Goal: Task Accomplishment & Management: Use online tool/utility

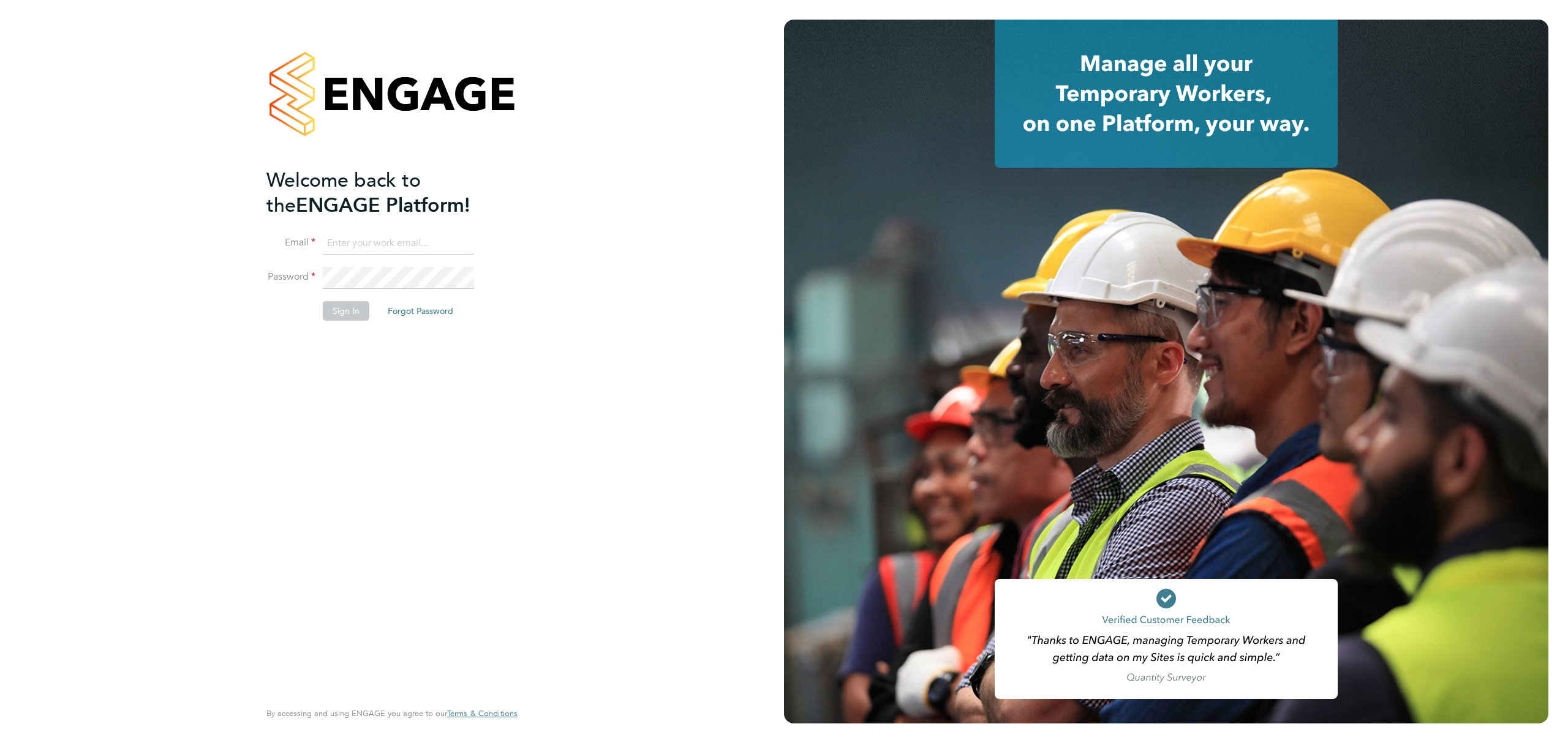
type input "Jagdeesh.mali@cpplc.com"
click at [339, 321] on button "Sign In" at bounding box center [346, 310] width 47 height 19
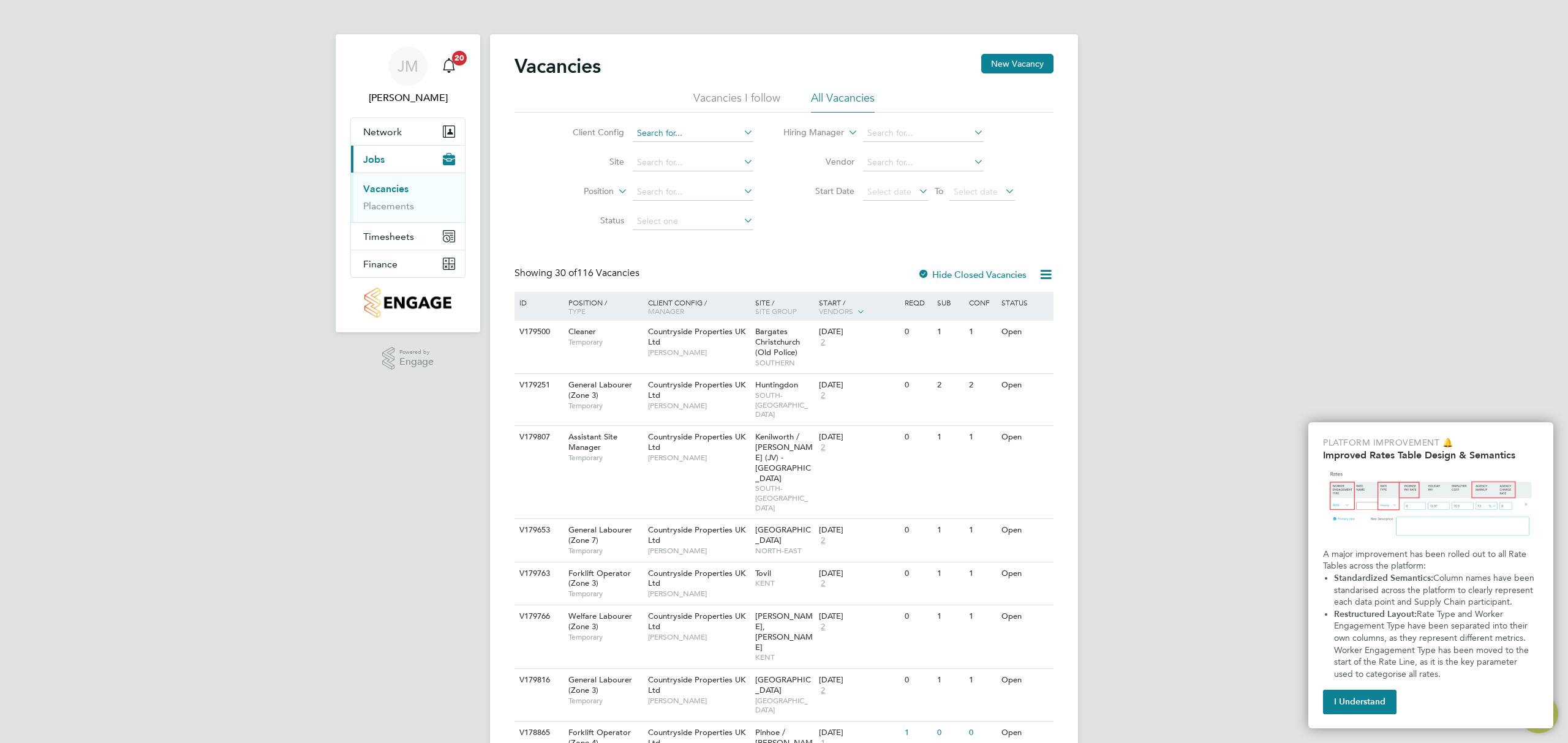
click at [714, 139] on input at bounding box center [693, 134] width 121 height 17
click at [759, 280] on li "Countryside Properties UK Ltd" at bounding box center [788, 282] width 314 height 16
type input "Countryside Properties UK Ltd"
click at [708, 168] on input at bounding box center [693, 163] width 121 height 17
click at [738, 202] on li "[GEOGRAPHIC_DATA]" at bounding box center [692, 195] width 122 height 16
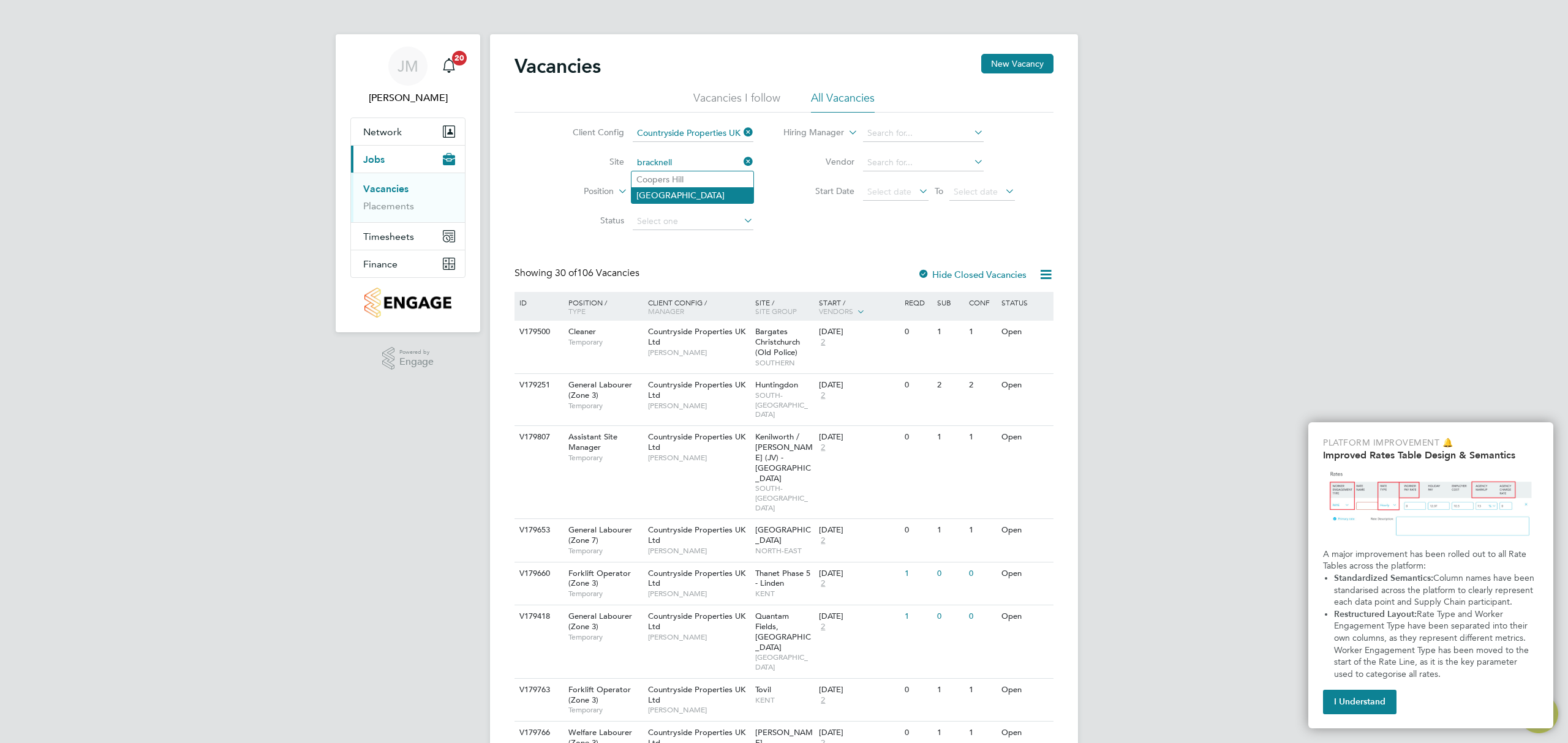
type input "[GEOGRAPHIC_DATA]"
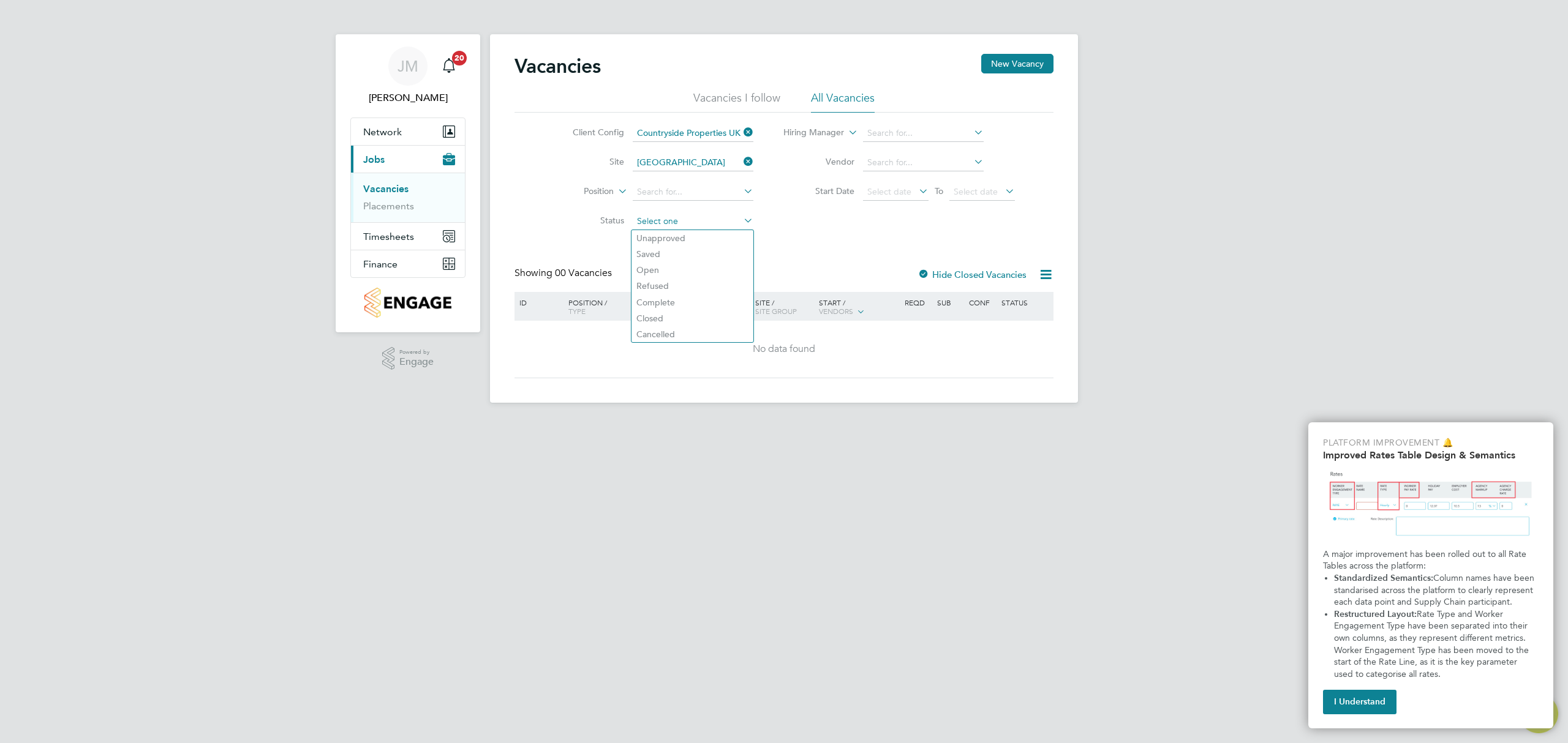
click at [726, 216] on input at bounding box center [693, 222] width 121 height 17
click at [838, 240] on div "Vacancies New Vacancy Vacancies I follow All Vacancies Client Config Countrysid…" at bounding box center [784, 216] width 539 height 324
click at [407, 240] on span "Timesheets" at bounding box center [388, 237] width 51 height 12
click at [390, 262] on span "Finance" at bounding box center [381, 264] width 34 height 12
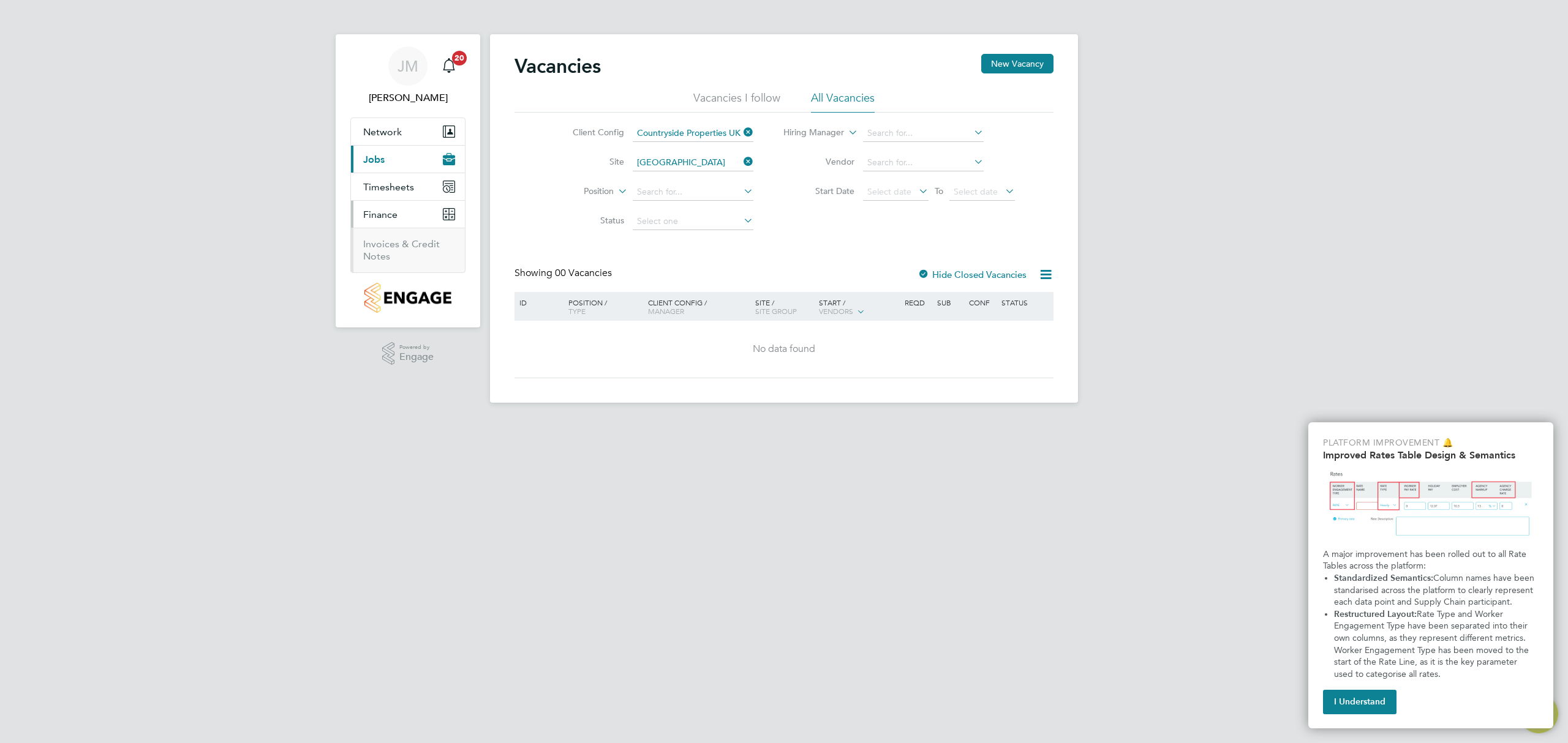
click at [405, 201] on li "Timesheets Timesheets Expenses" at bounding box center [408, 187] width 114 height 27
click at [401, 221] on button "Finance" at bounding box center [408, 214] width 114 height 27
click at [408, 197] on button "Timesheets" at bounding box center [408, 187] width 114 height 27
click at [399, 212] on link "Timesheets" at bounding box center [388, 216] width 51 height 12
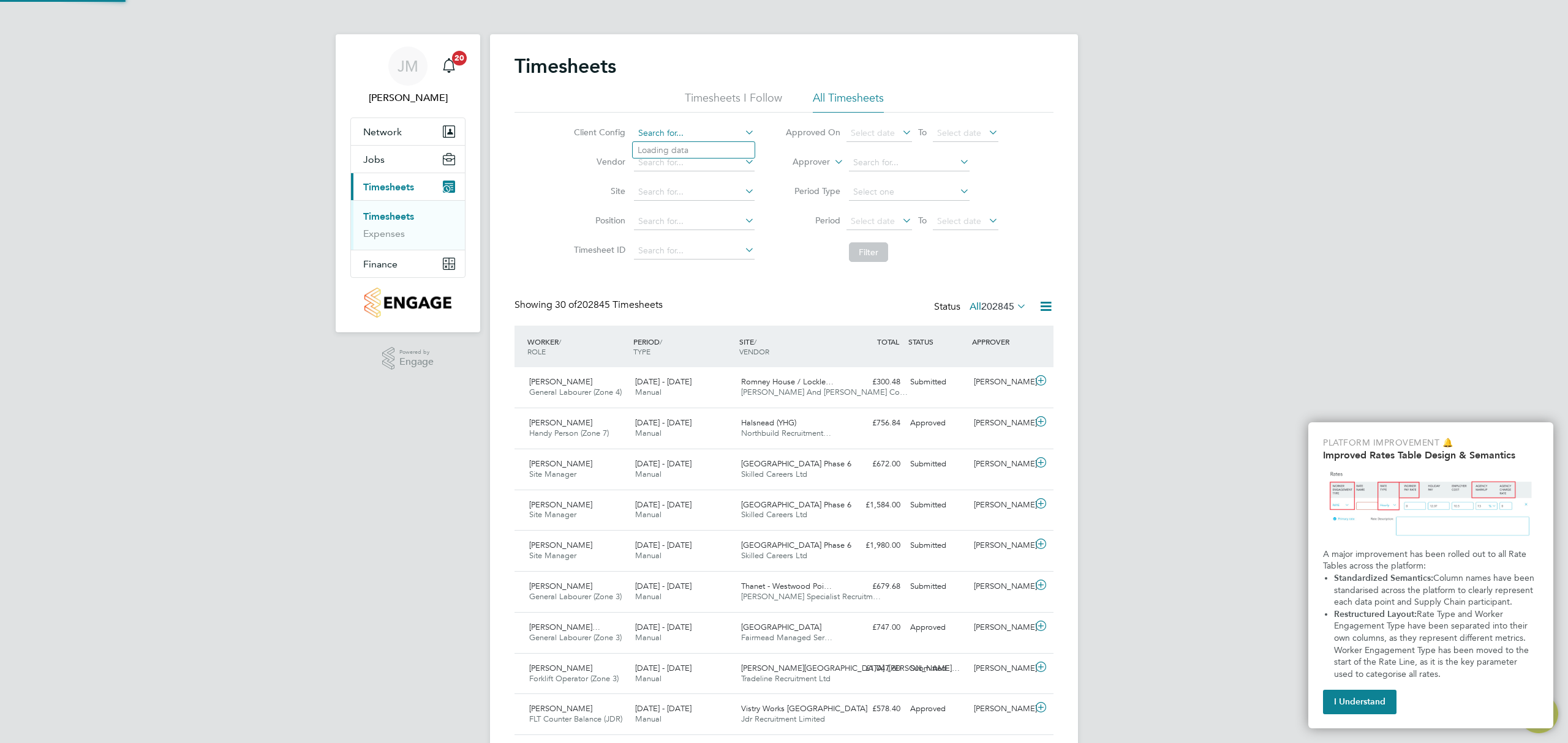
click at [709, 137] on input at bounding box center [694, 134] width 121 height 17
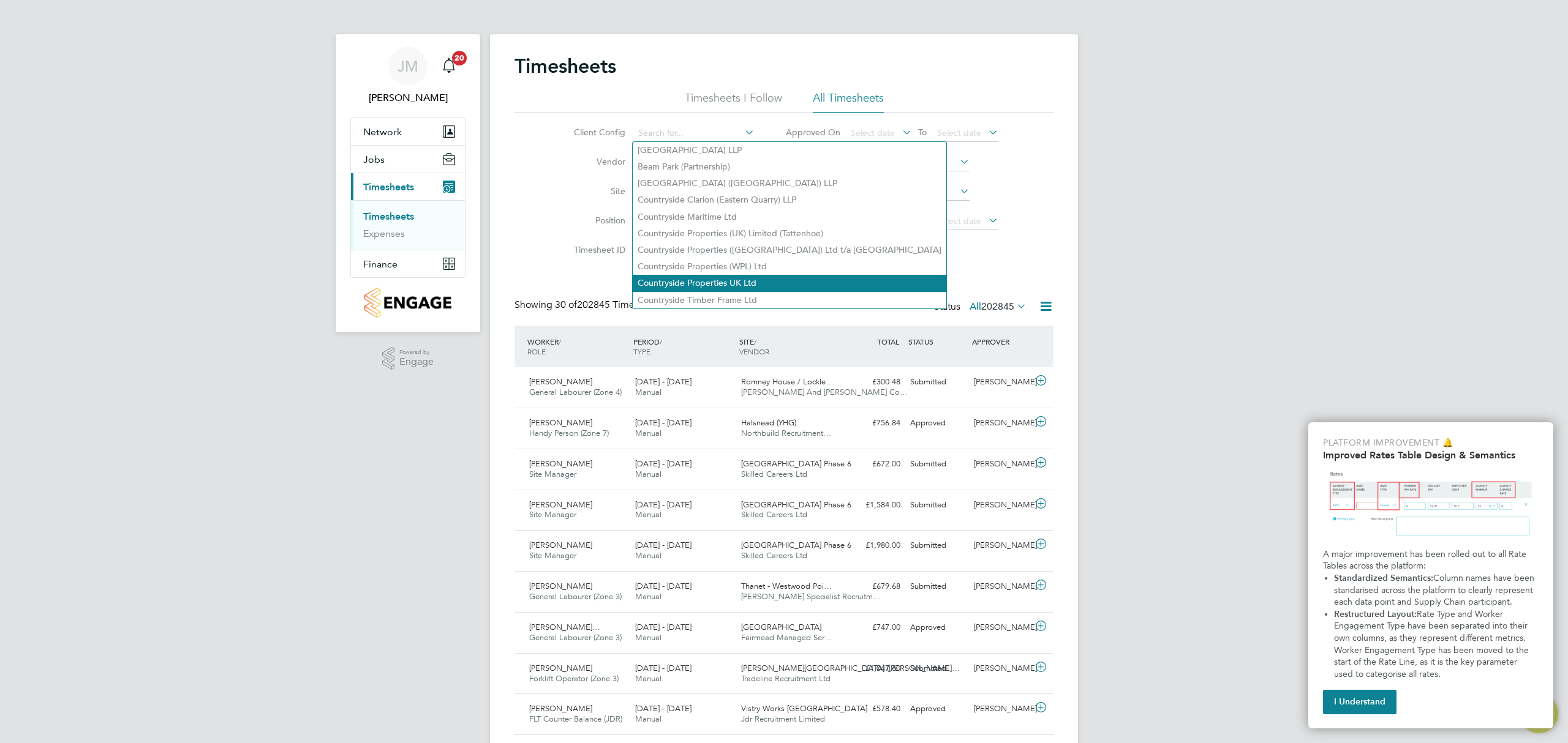
click at [772, 275] on li "Countryside Properties UK Ltd" at bounding box center [789, 282] width 314 height 16
type input "Countryside Properties UK Ltd"
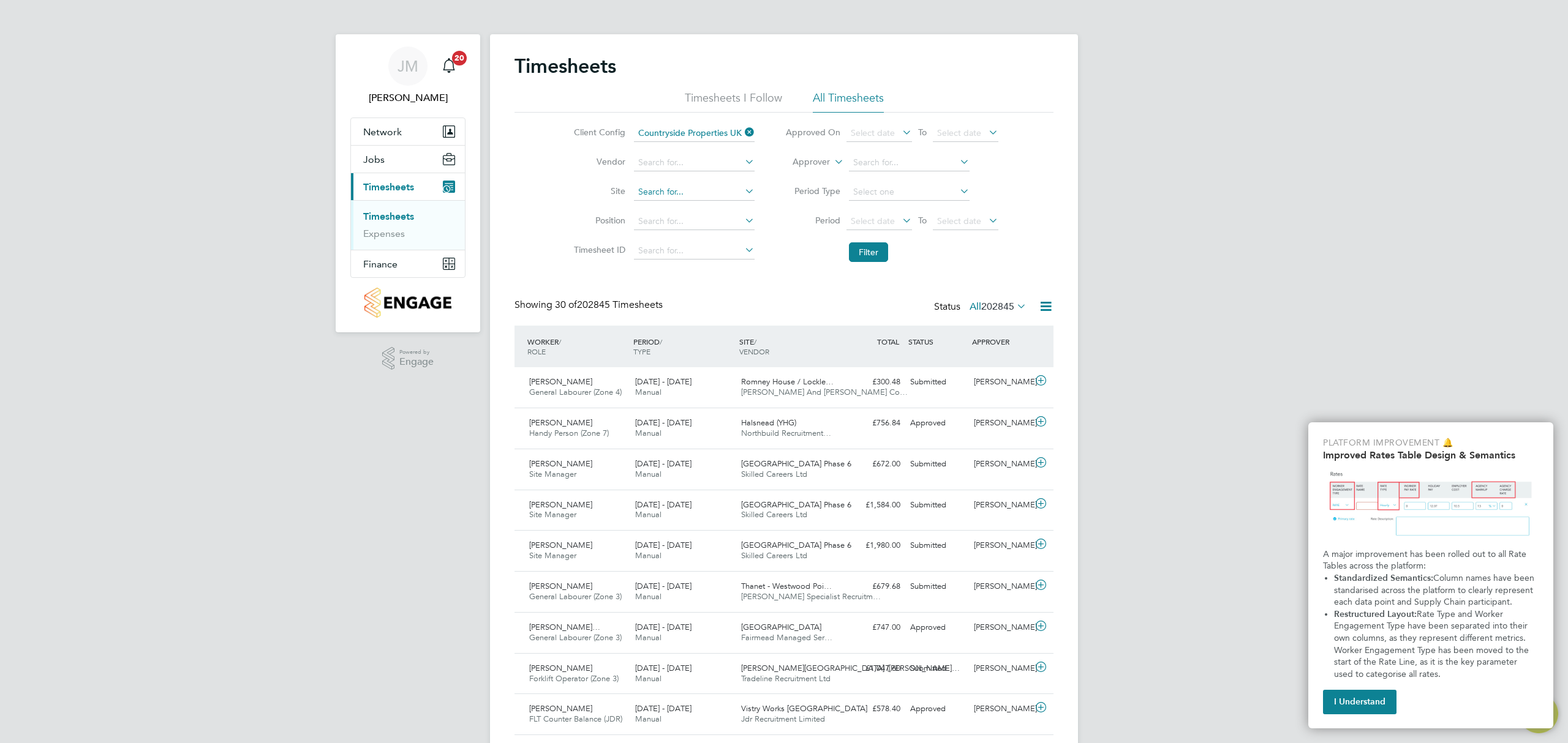
click at [679, 189] on input at bounding box center [694, 192] width 121 height 17
click at [682, 229] on li "Market Street" at bounding box center [717, 225] width 168 height 16
type input "[GEOGRAPHIC_DATA]"
click at [870, 260] on button "Filter" at bounding box center [868, 252] width 39 height 19
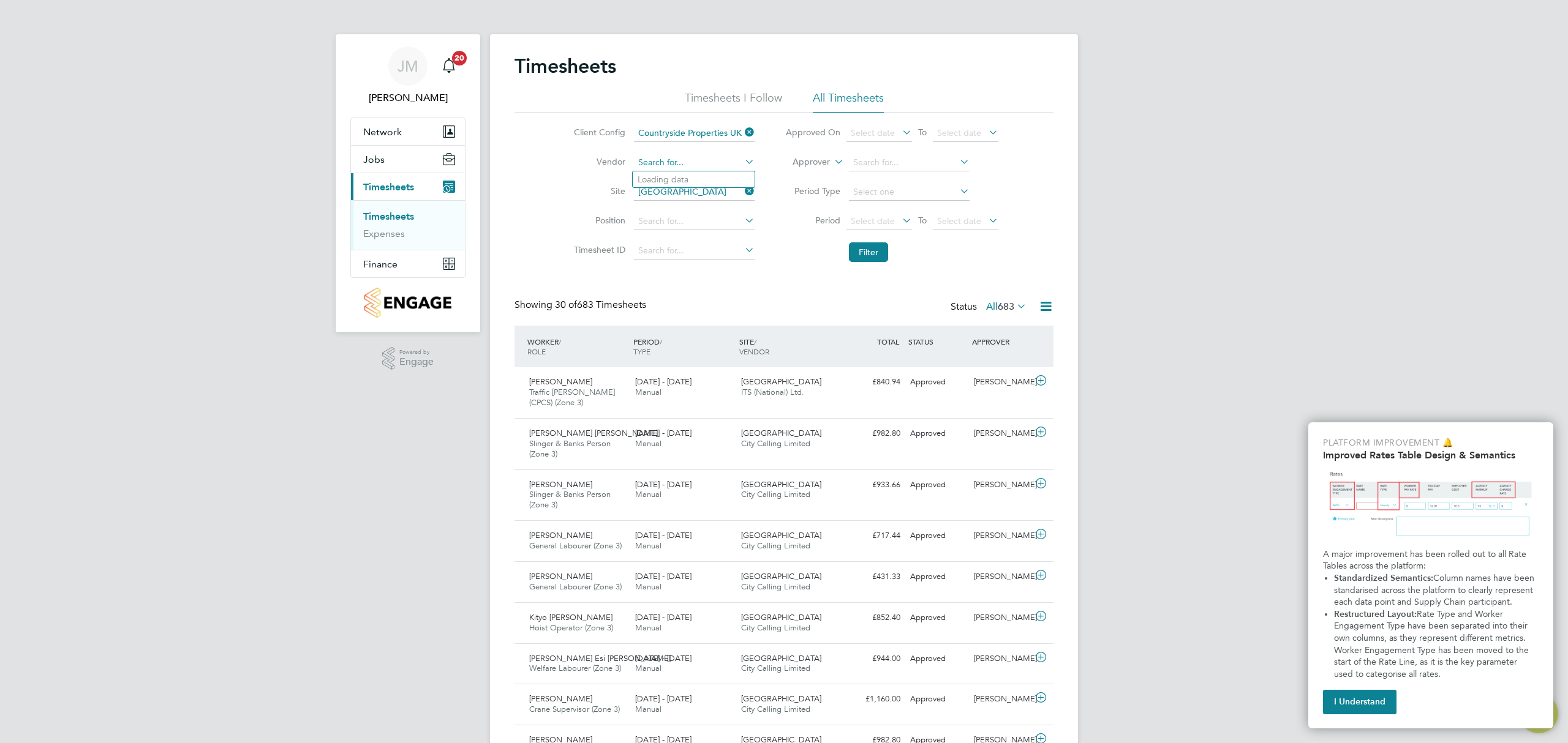
click at [668, 167] on input at bounding box center [694, 163] width 121 height 17
click at [724, 173] on li "Faw kes & Reece Limited" at bounding box center [737, 179] width 209 height 16
type input "[PERSON_NAME] & [PERSON_NAME] Limited"
click at [867, 248] on button "Filter" at bounding box center [868, 252] width 39 height 19
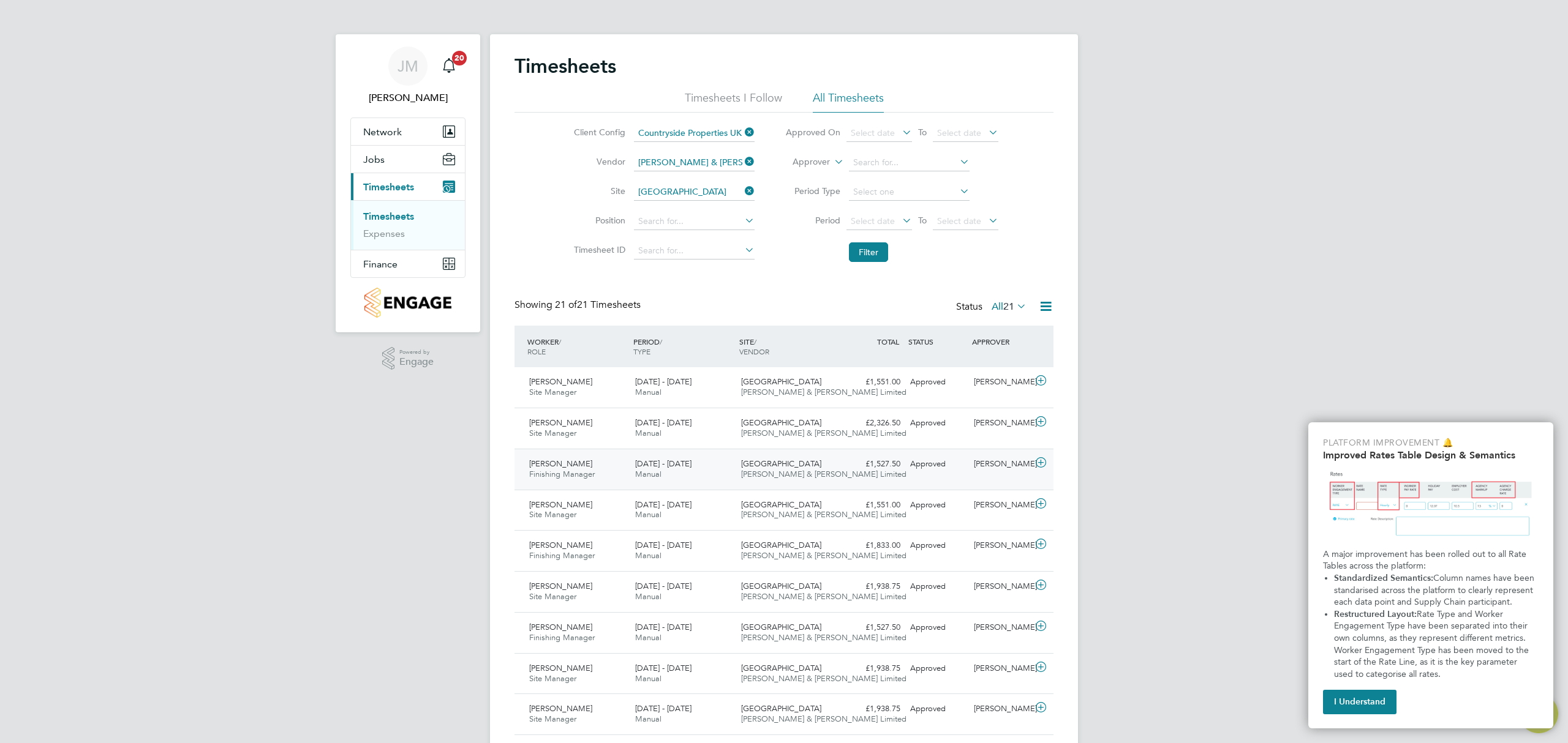
drag, startPoint x: 924, startPoint y: 390, endPoint x: 907, endPoint y: 466, distance: 77.9
click at [907, 474] on div "Approved" at bounding box center [937, 464] width 64 height 20
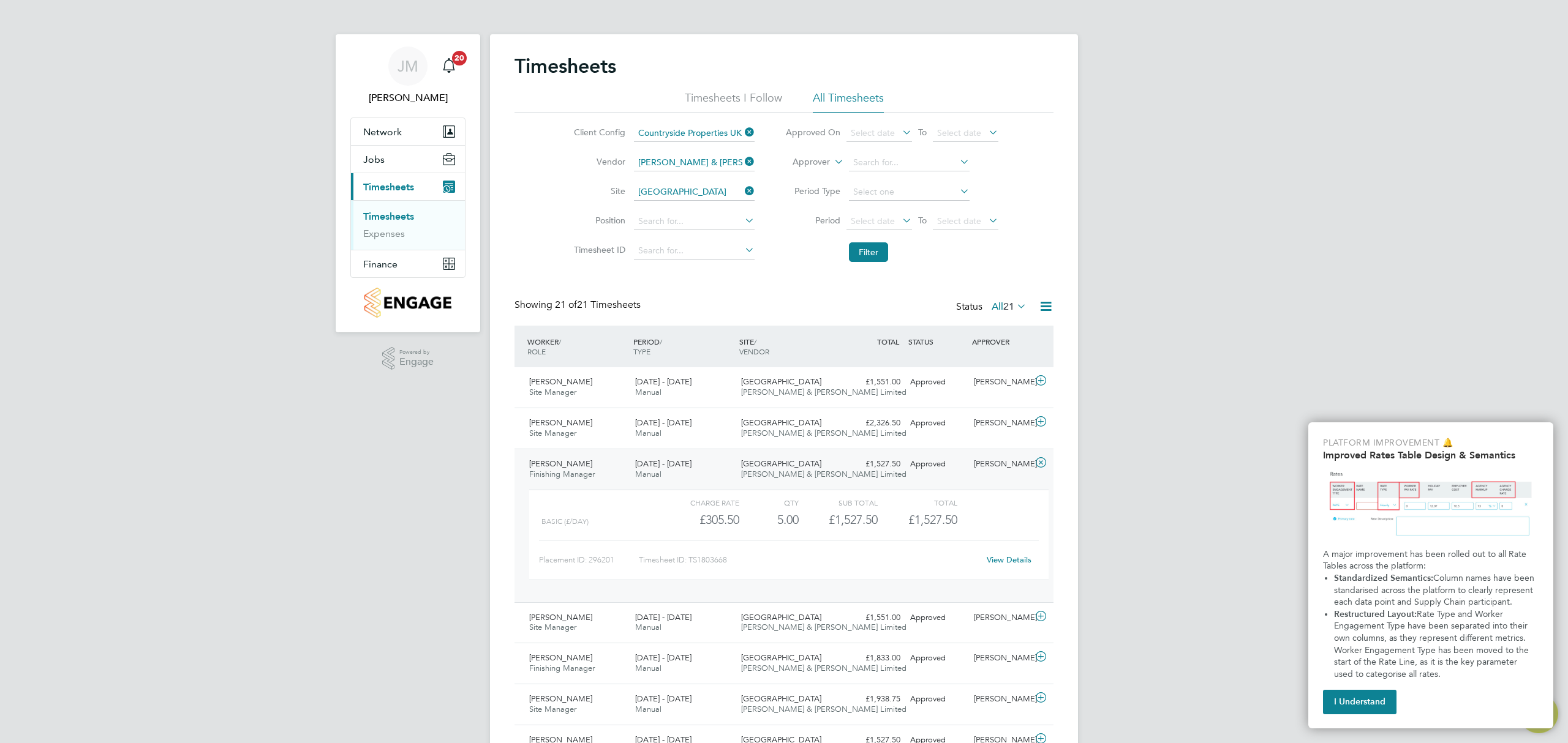
click at [1012, 565] on link "View Details" at bounding box center [1009, 559] width 44 height 10
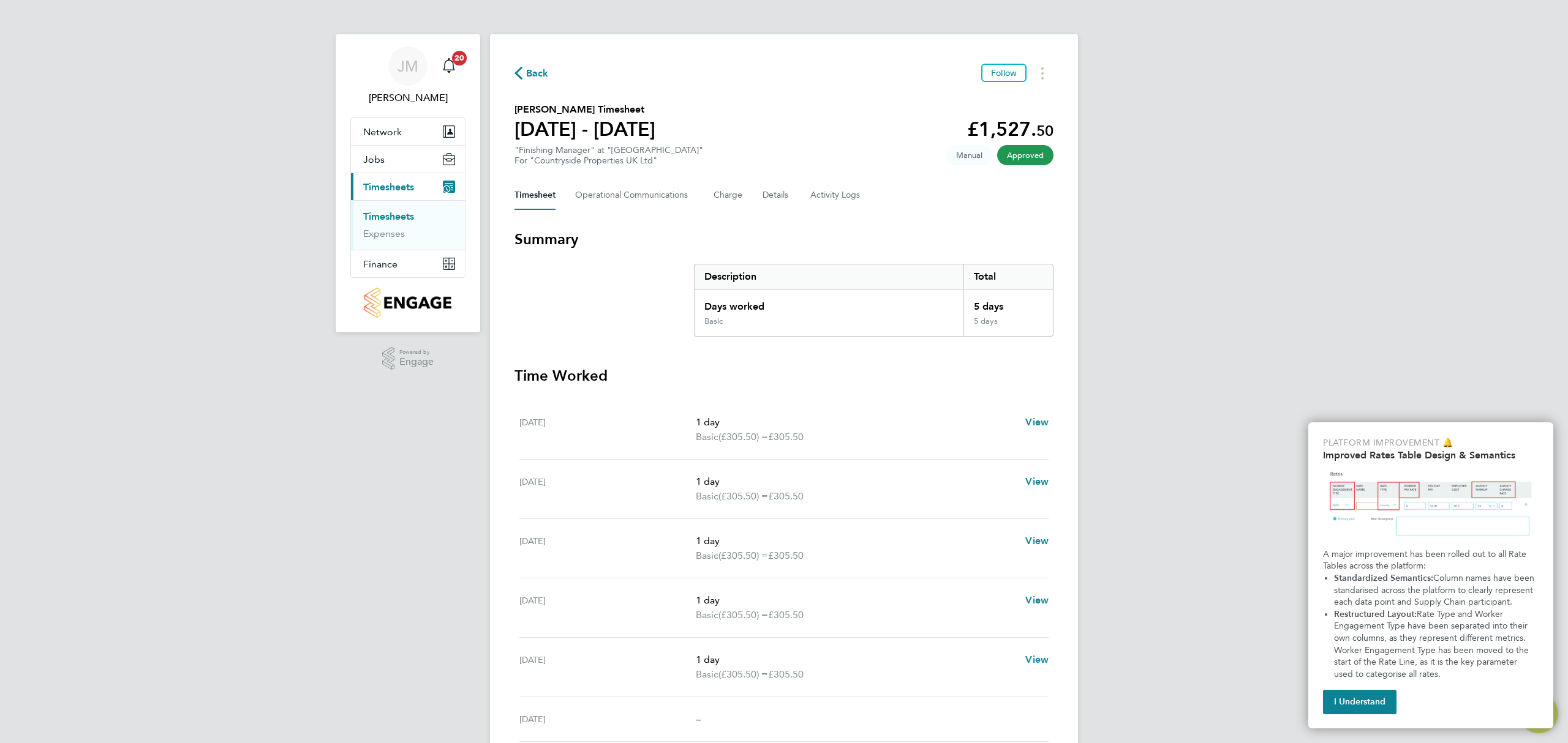
scroll to position [152, 0]
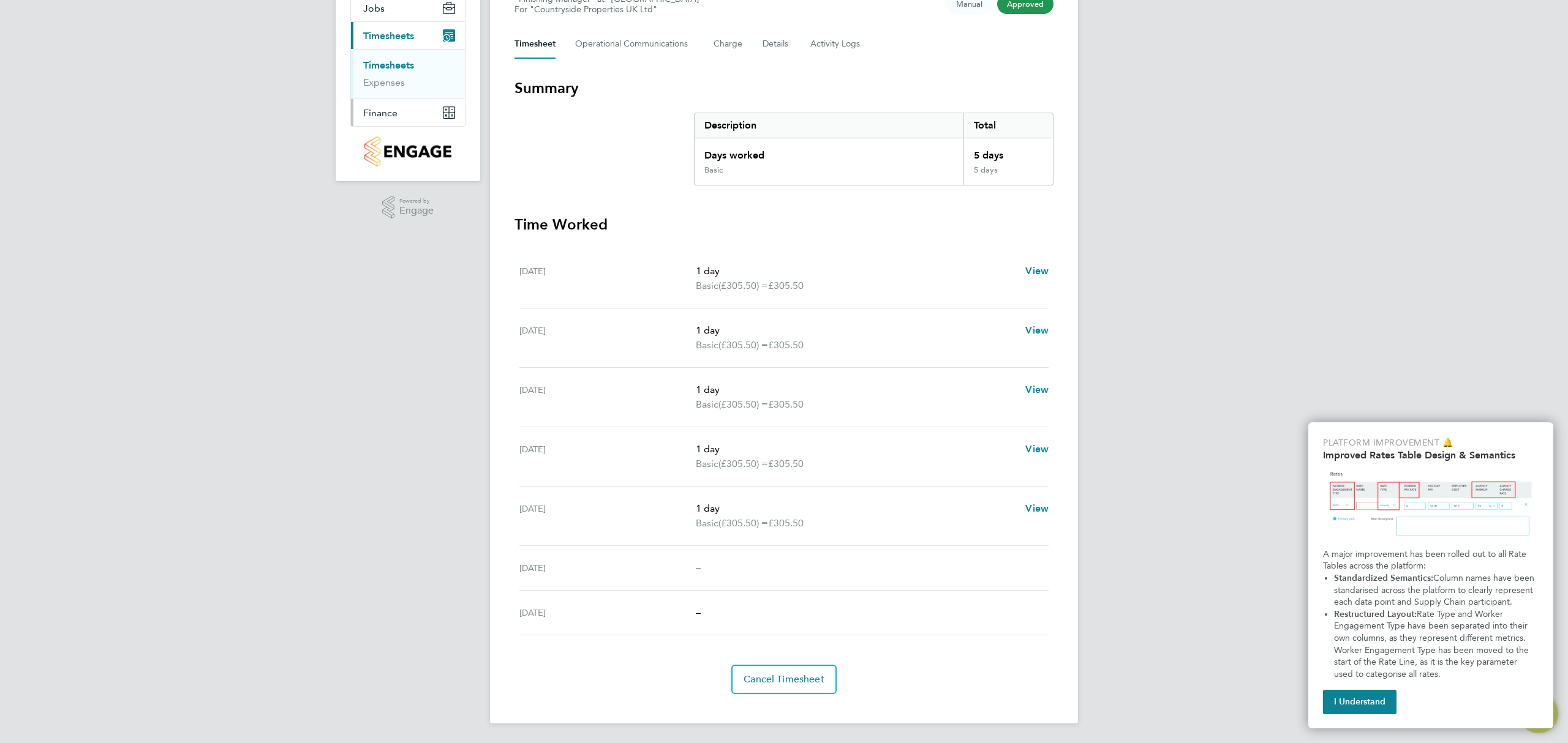
click at [382, 110] on span "Finance" at bounding box center [381, 113] width 34 height 12
click at [395, 99] on li "Invoices & Credit Notes" at bounding box center [409, 99] width 92 height 24
click at [392, 91] on link "Invoices & Credit Notes" at bounding box center [402, 99] width 76 height 24
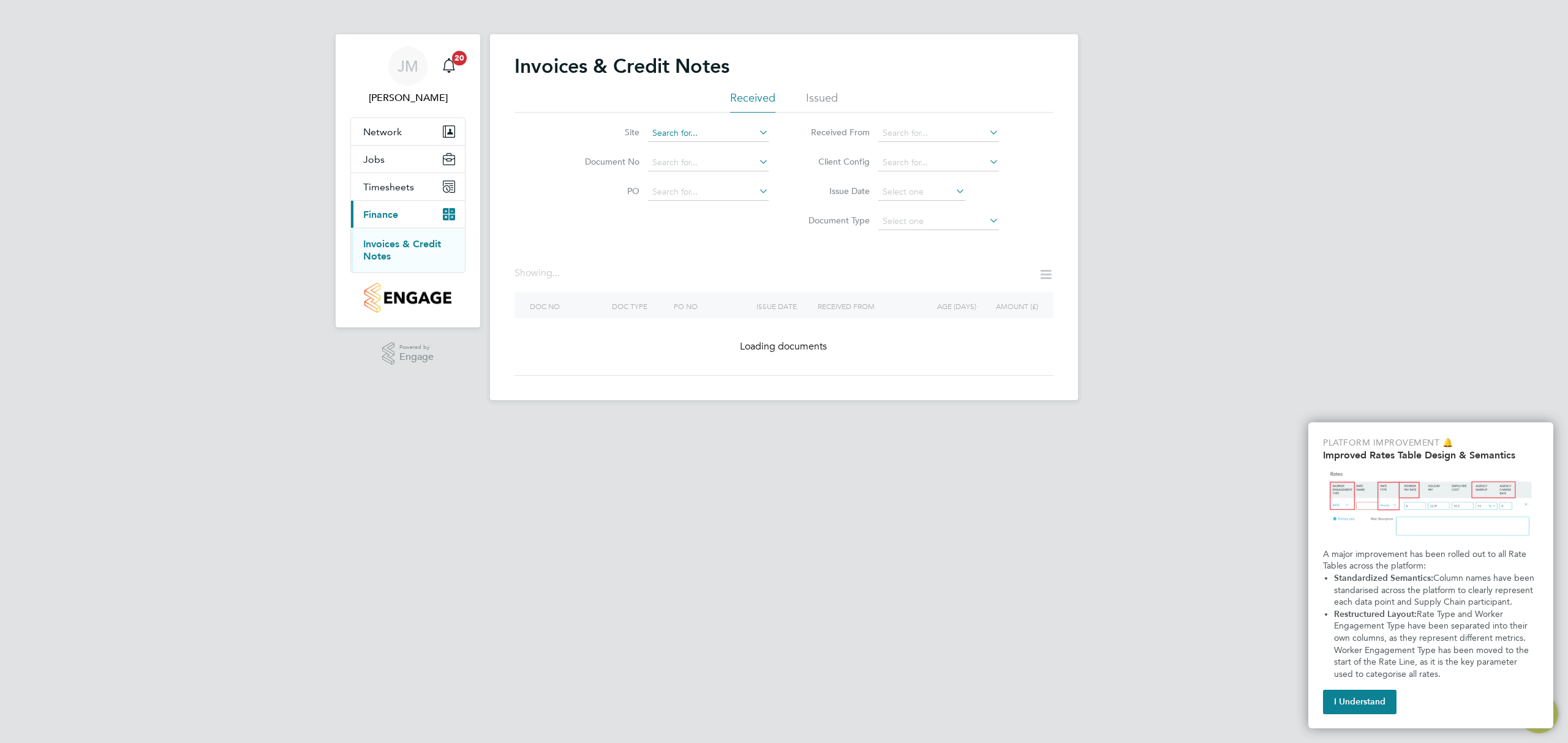
click at [702, 130] on input at bounding box center [708, 134] width 121 height 17
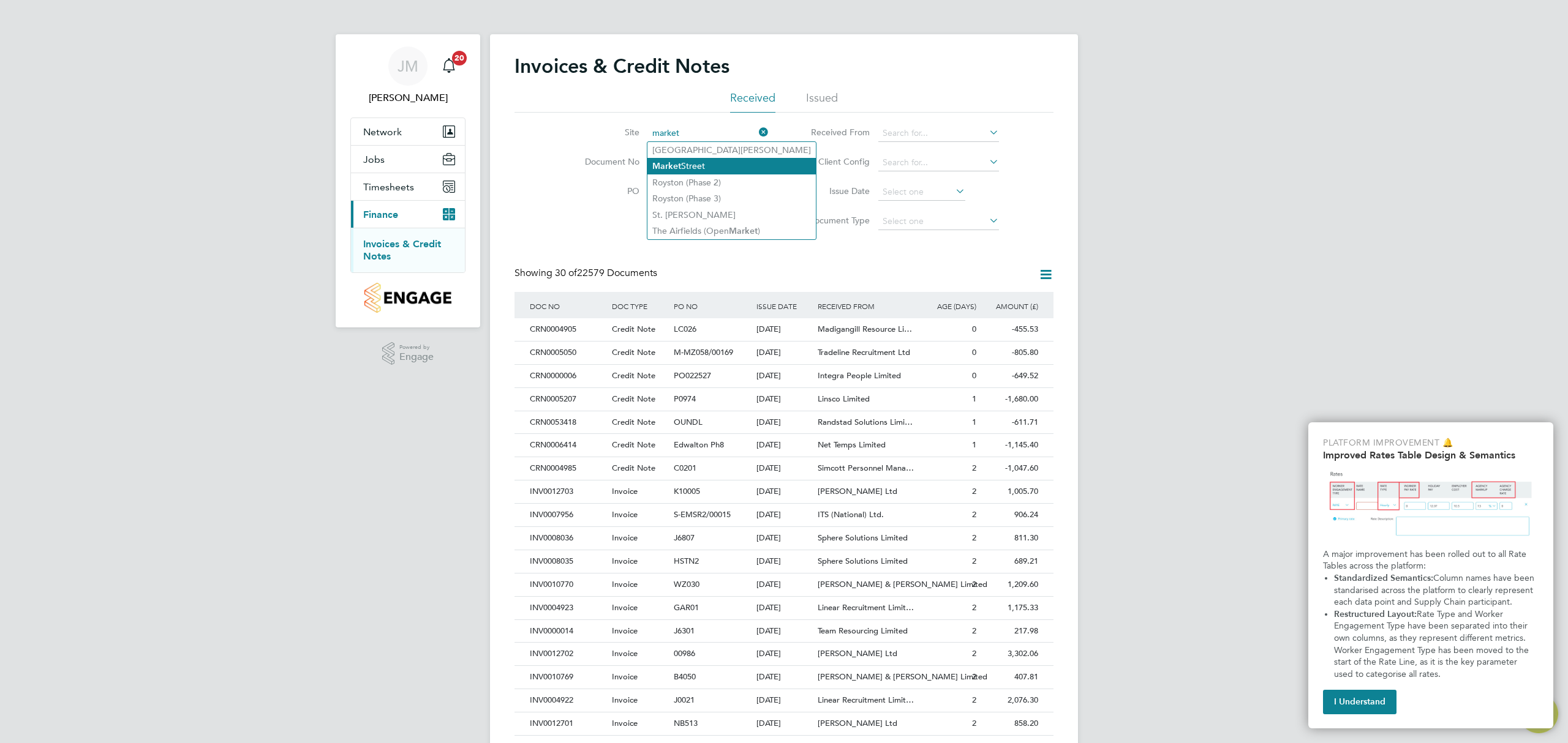
click at [706, 163] on li "Market Street" at bounding box center [731, 166] width 168 height 16
type input "[GEOGRAPHIC_DATA]"
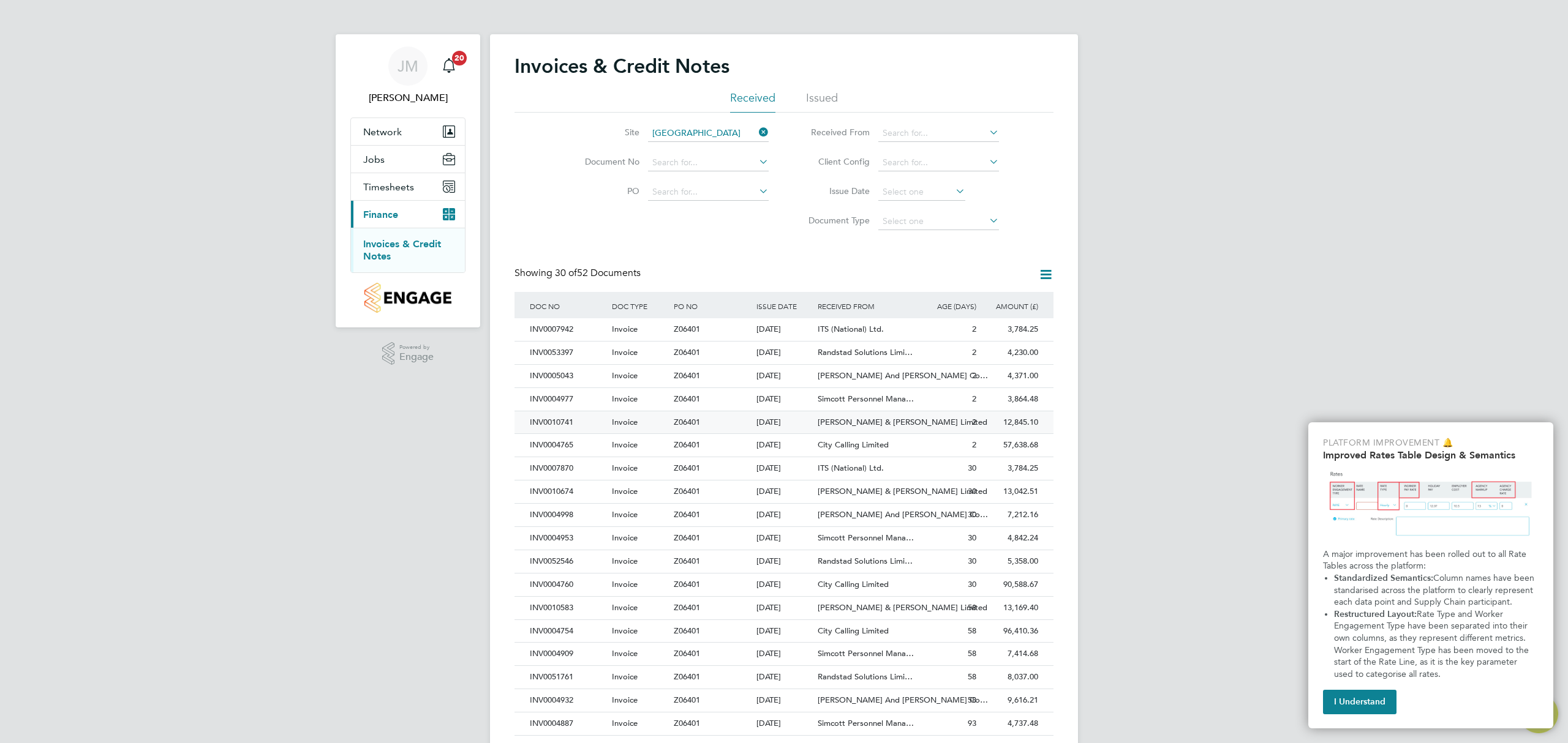
click at [872, 419] on span "[PERSON_NAME] & [PERSON_NAME] Limited" at bounding box center [903, 422] width 170 height 10
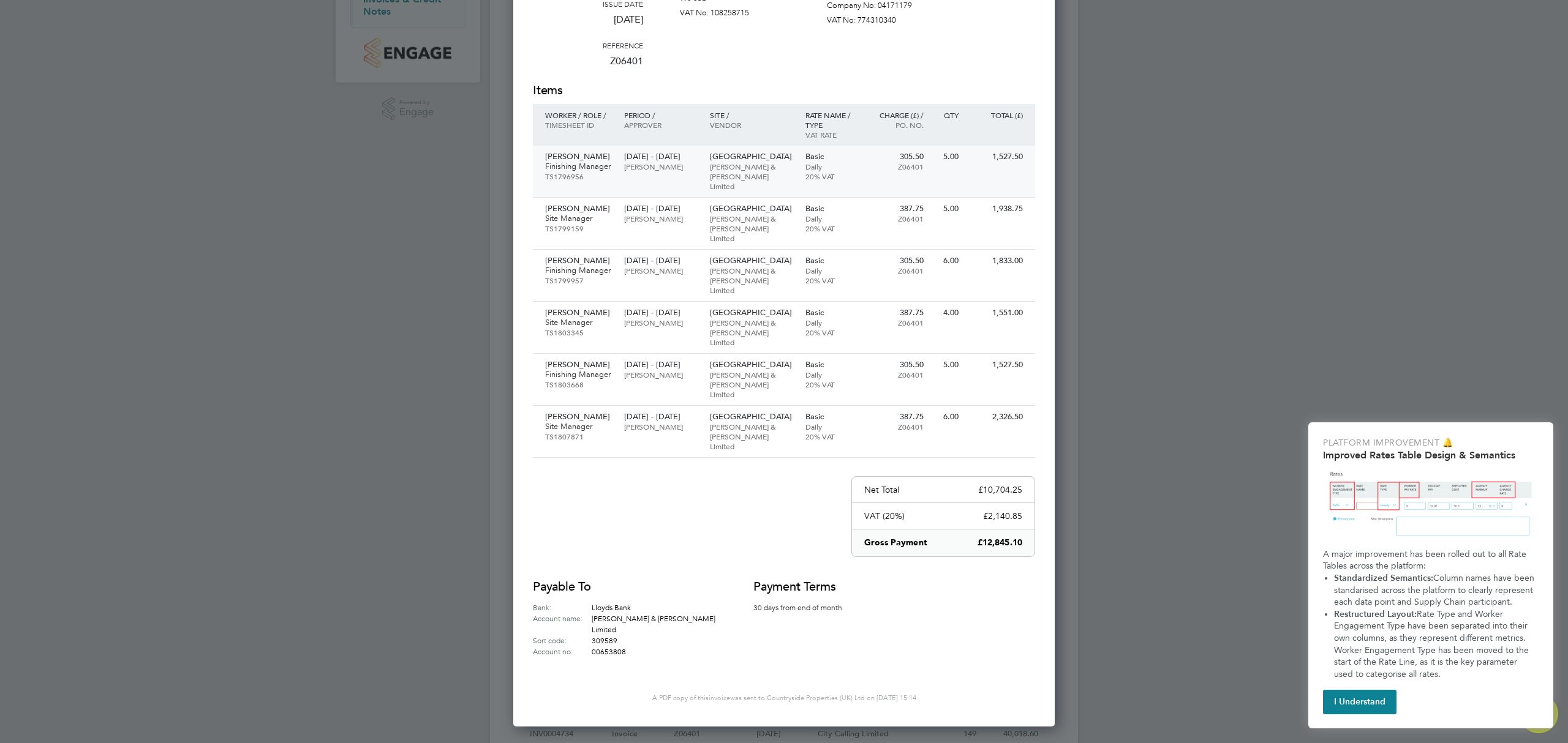
click at [677, 158] on p "28 Jul - 01 Aug 2025" at bounding box center [661, 156] width 73 height 10
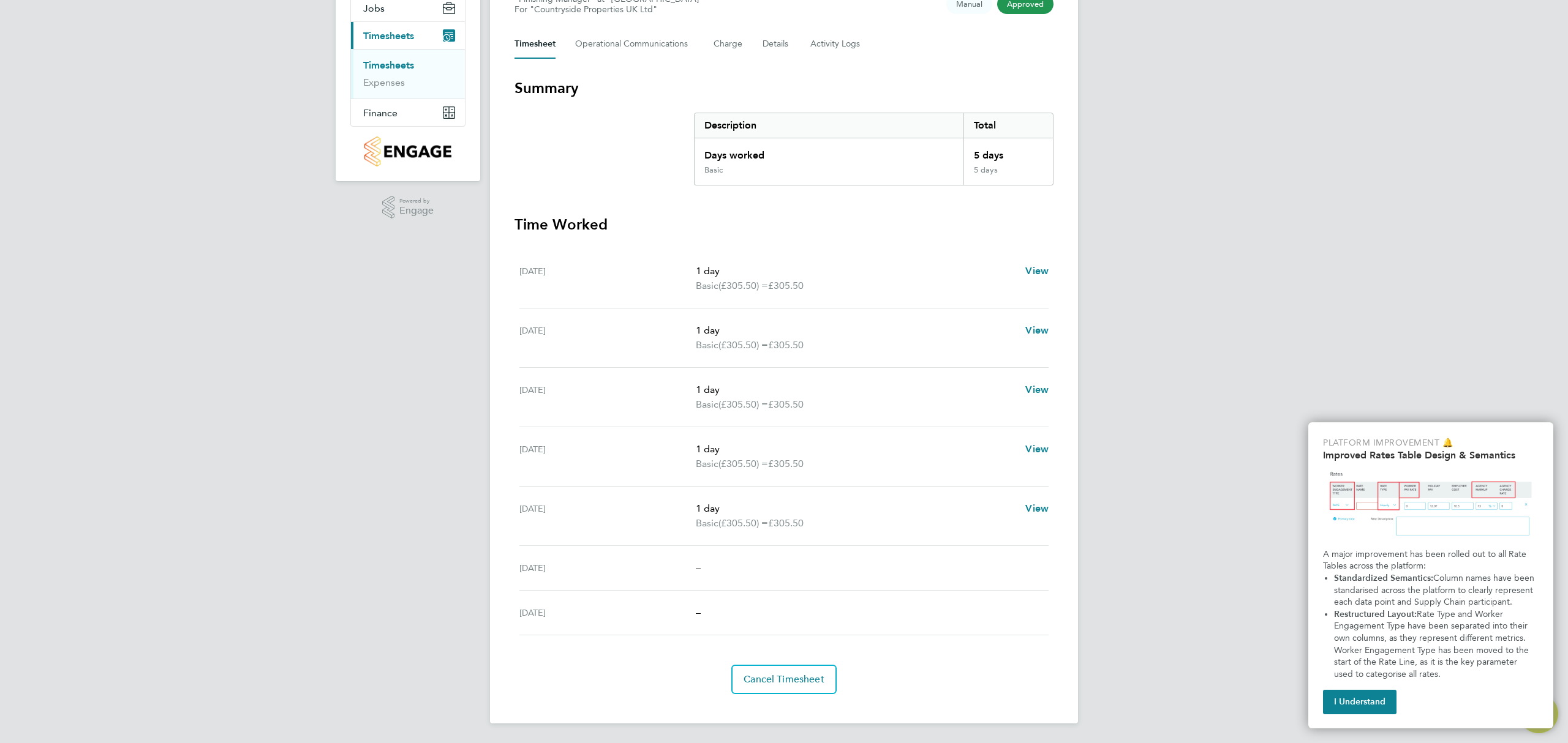
scroll to position [70, 0]
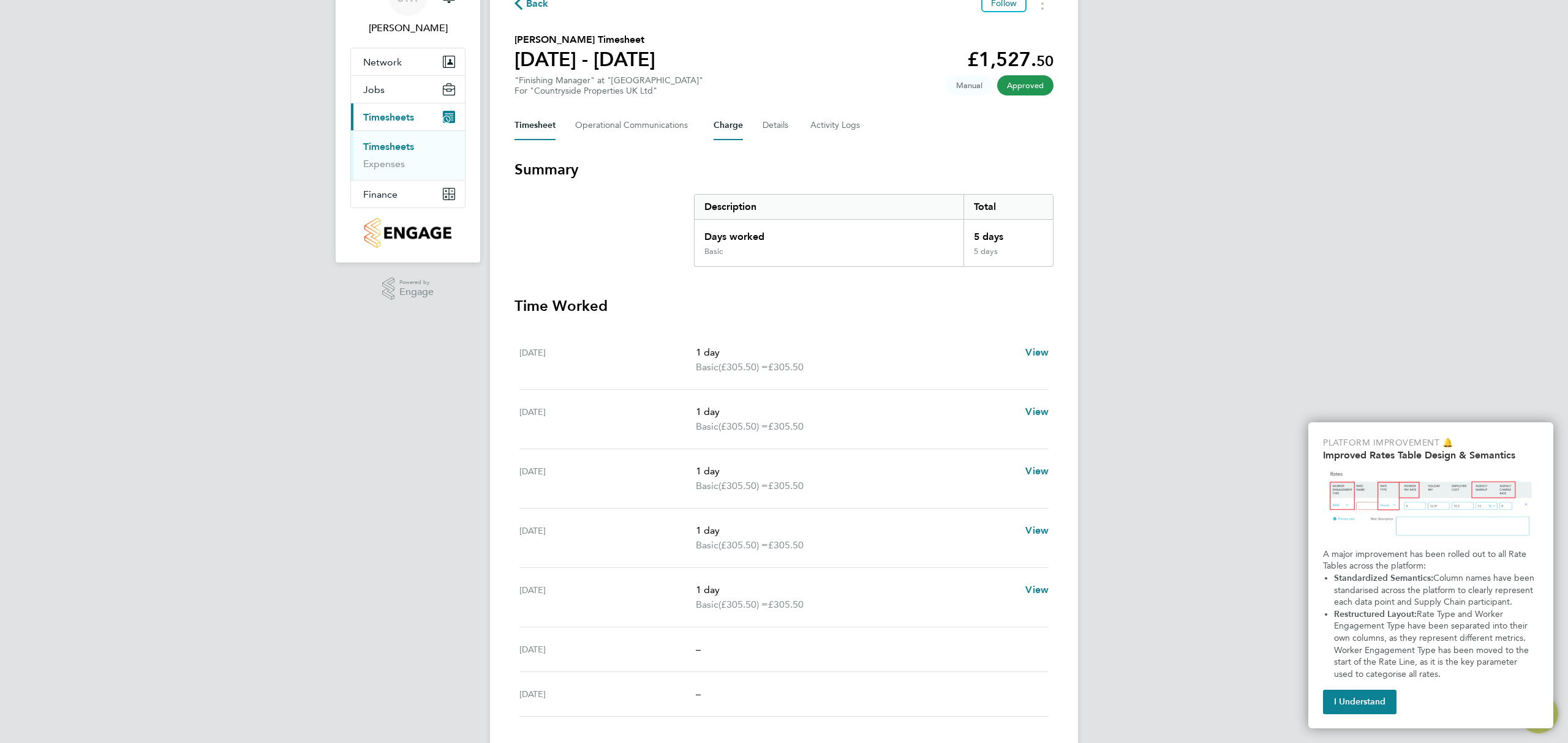
click at [725, 128] on button "Charge" at bounding box center [728, 125] width 30 height 30
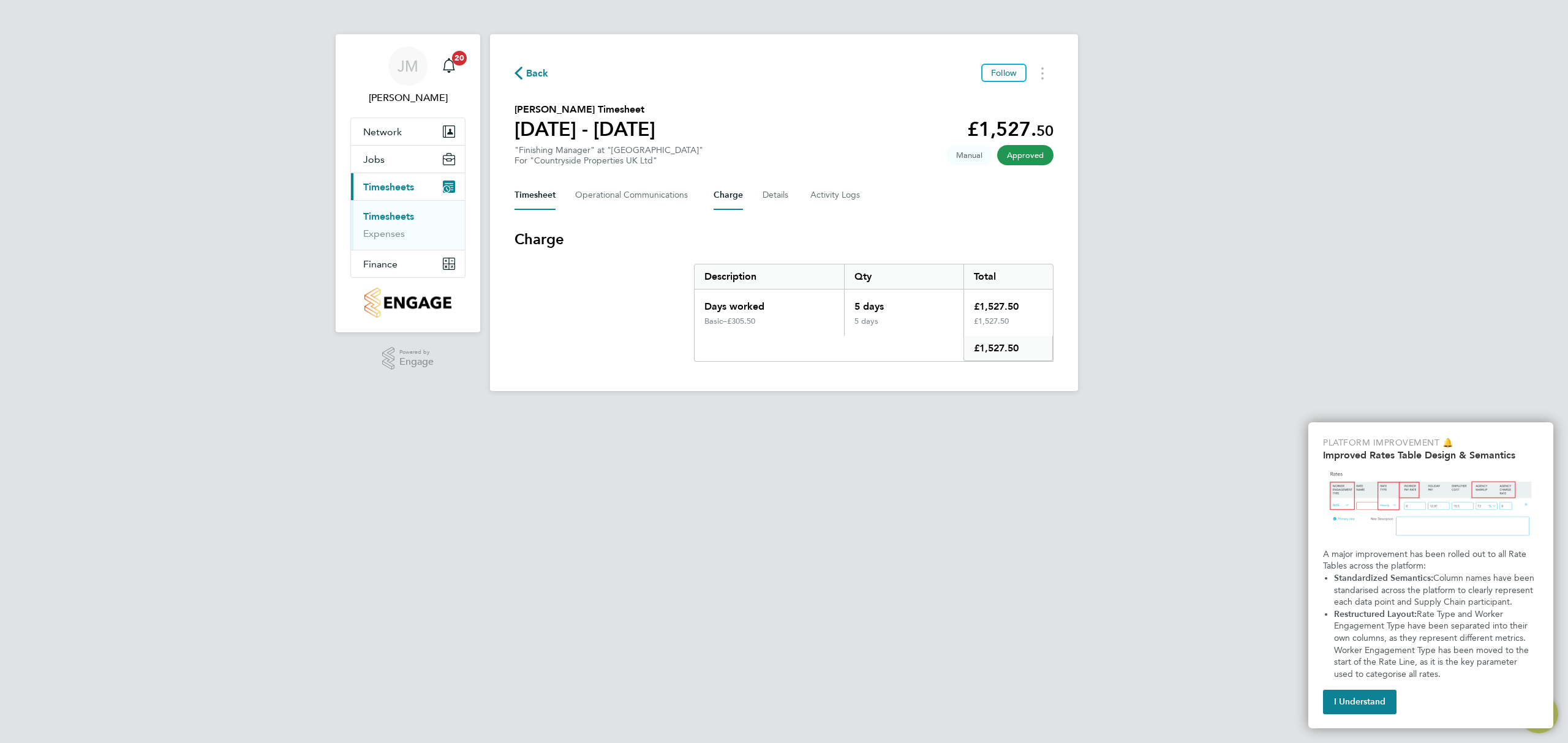
click at [553, 191] on button "Timesheet" at bounding box center [535, 195] width 41 height 30
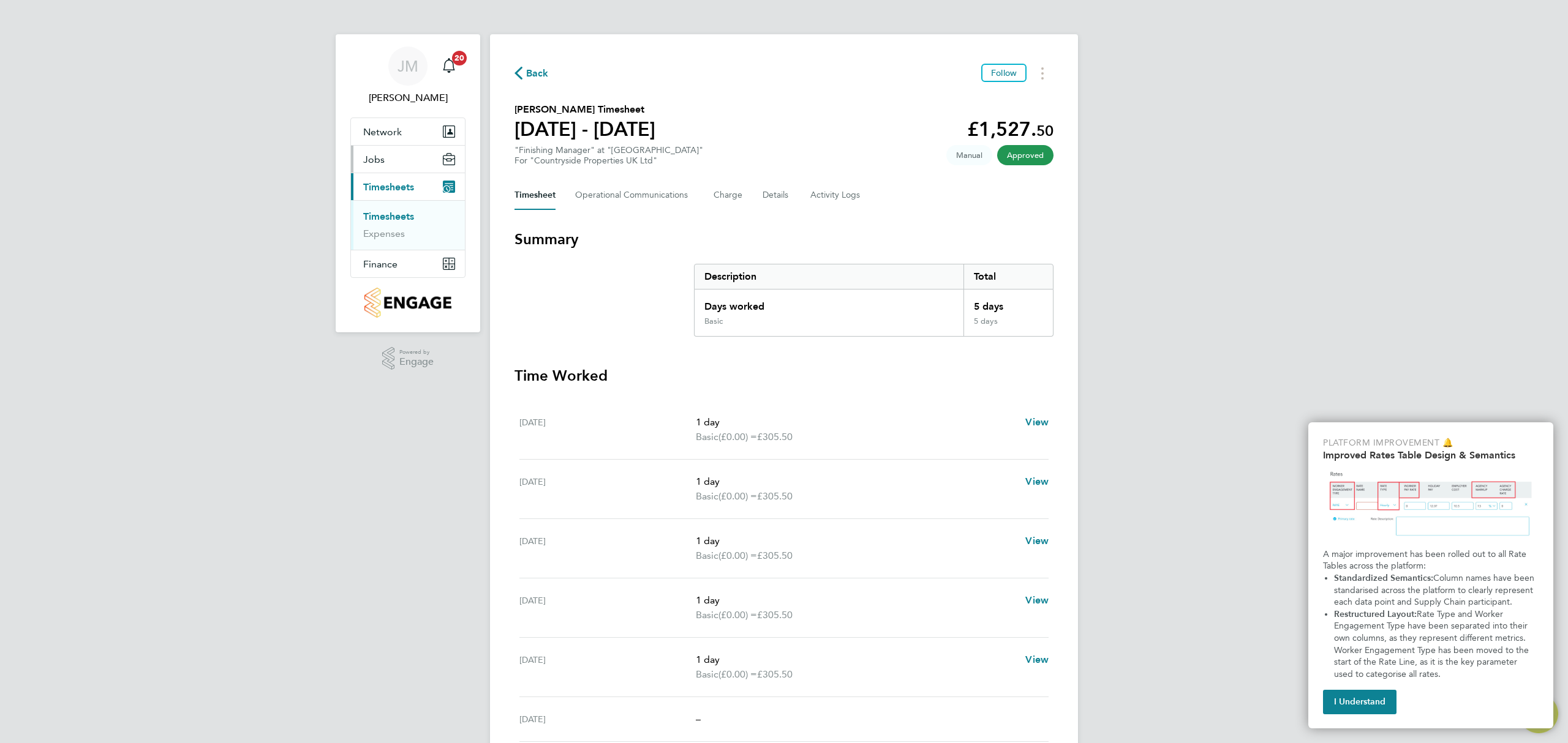
drag, startPoint x: 385, startPoint y: 175, endPoint x: 384, endPoint y: 168, distance: 7.1
click at [385, 175] on button "Current page: Timesheets" at bounding box center [408, 187] width 114 height 27
click at [384, 167] on button "Jobs" at bounding box center [408, 159] width 114 height 27
click at [395, 191] on link "Vacancies" at bounding box center [385, 188] width 44 height 12
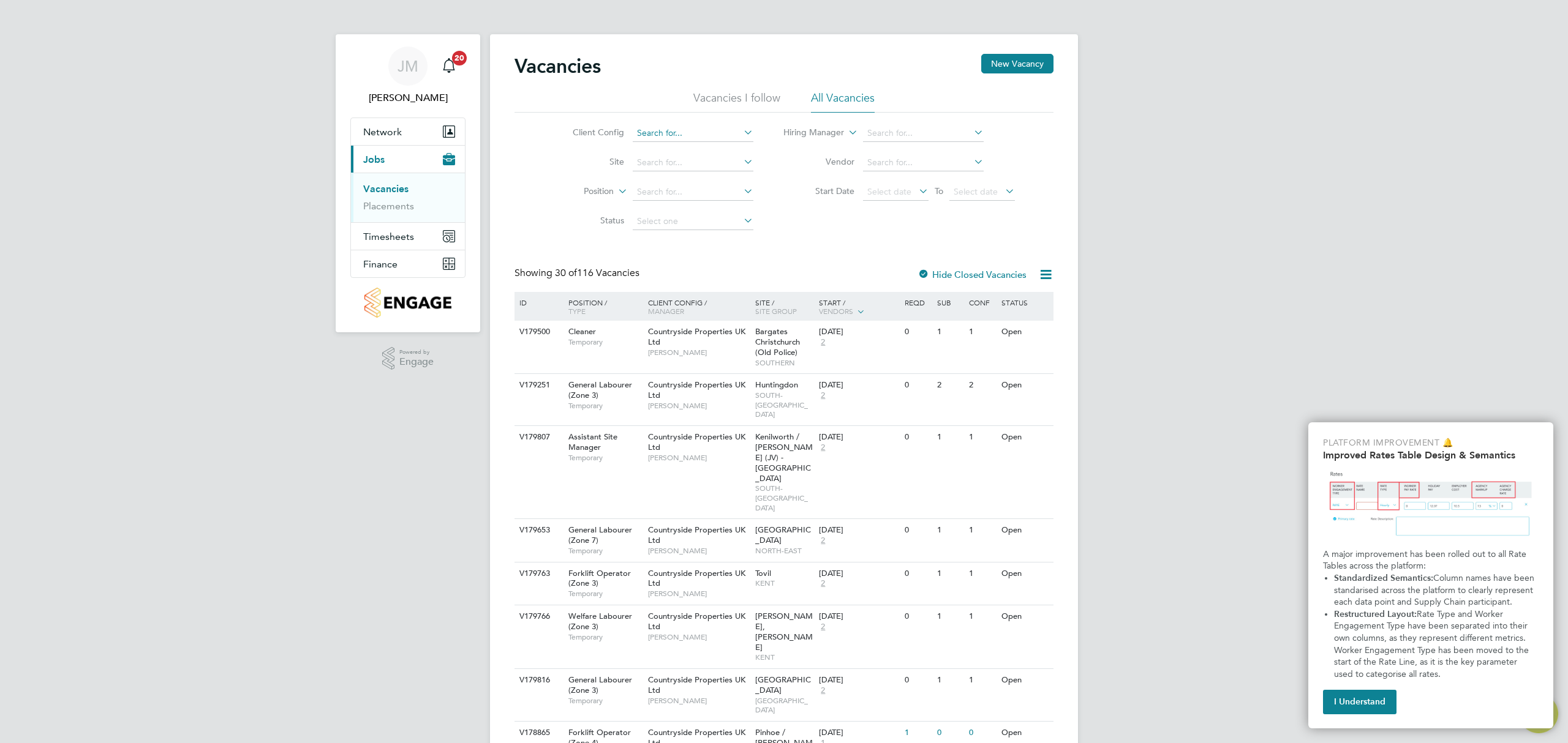
click at [700, 133] on input at bounding box center [693, 134] width 121 height 17
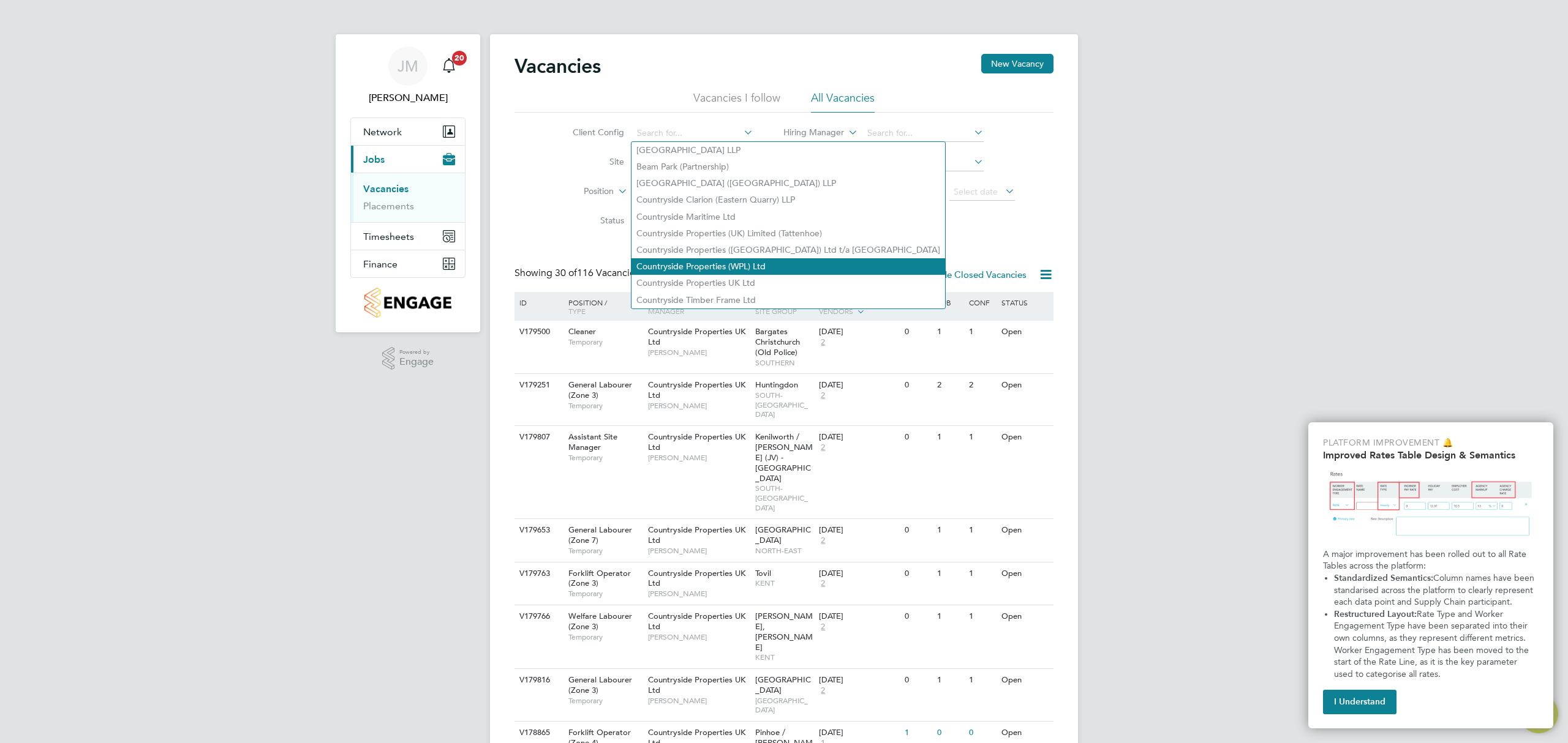
click at [758, 278] on li "Countryside Properties UK Ltd" at bounding box center [788, 282] width 314 height 16
type input "Countryside Properties UK Ltd"
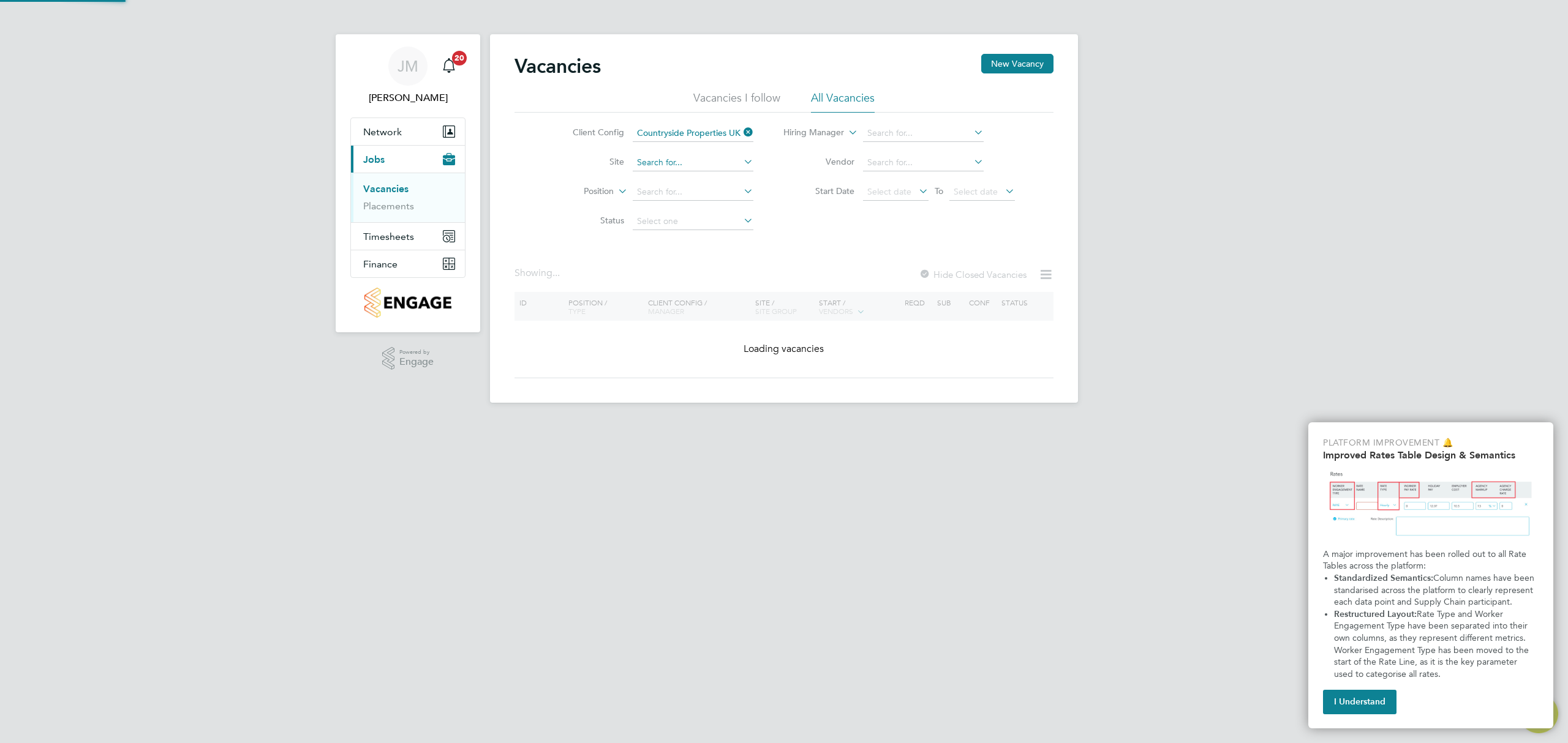
click at [675, 166] on input at bounding box center [693, 163] width 121 height 17
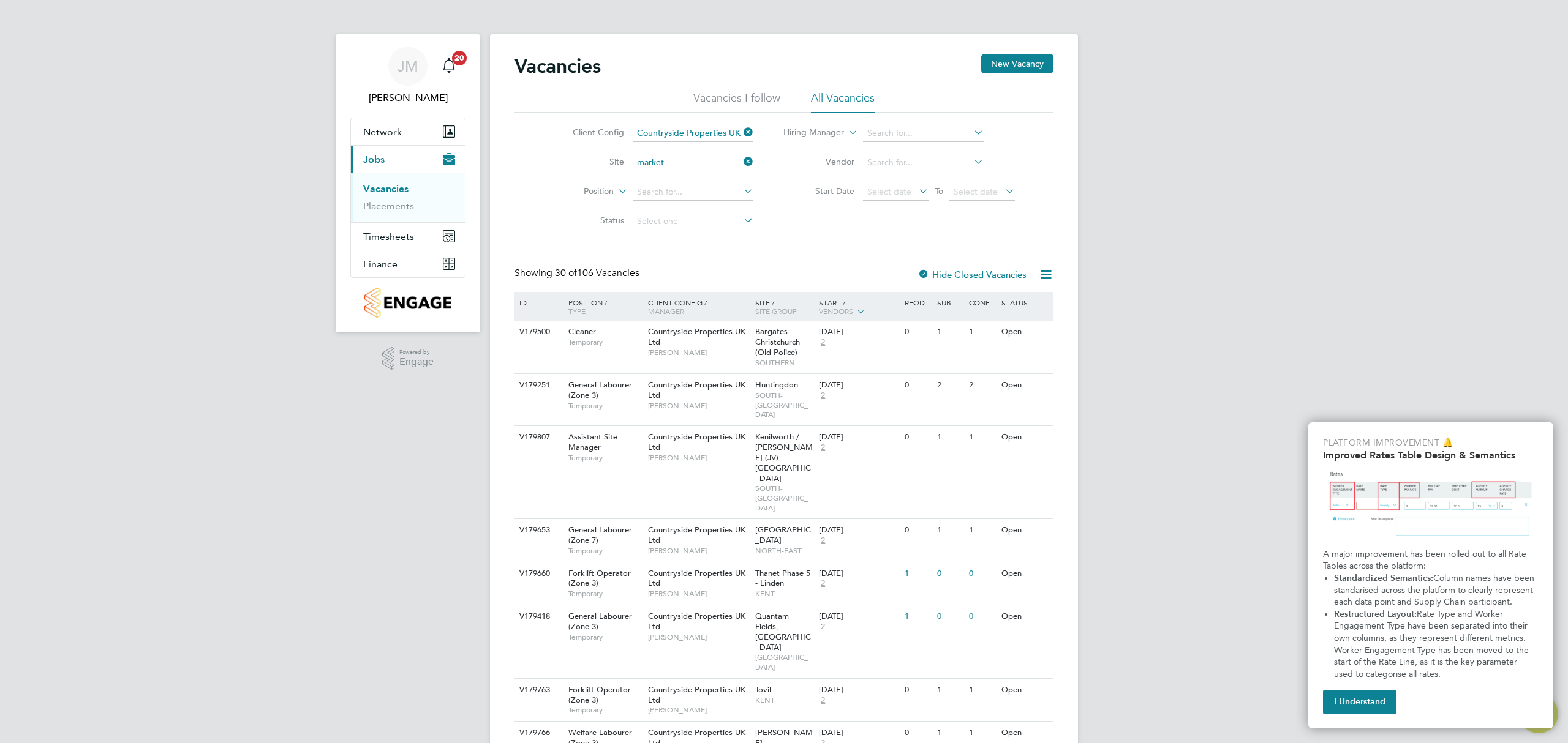
click at [689, 191] on li "Market Street" at bounding box center [715, 195] width 168 height 16
type input "[GEOGRAPHIC_DATA]"
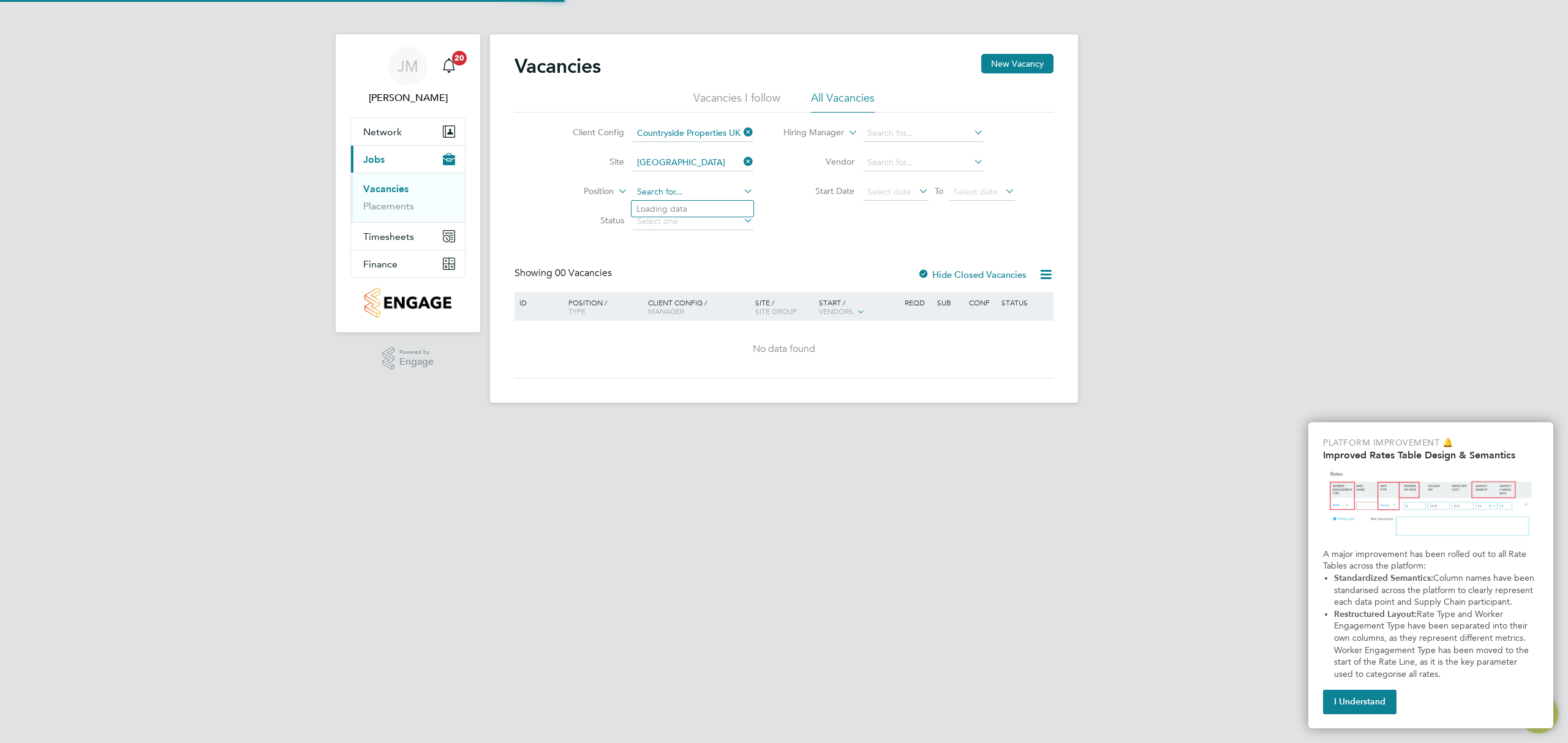
click at [689, 192] on input at bounding box center [693, 192] width 121 height 17
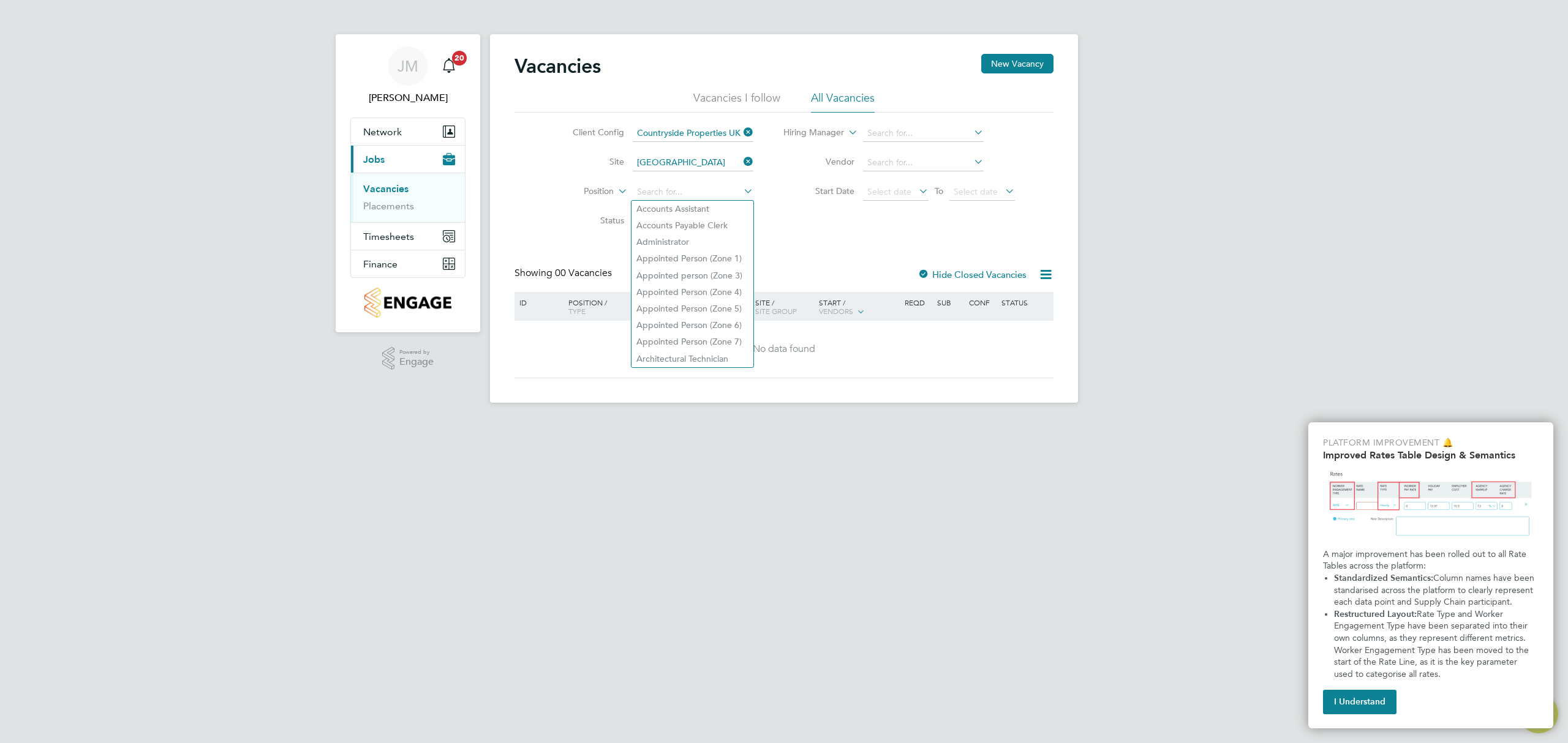
click at [795, 211] on div "Client Config Countryside Properties UK Ltd Site Market Street Position Status …" at bounding box center [784, 174] width 539 height 124
click at [917, 275] on div at bounding box center [924, 275] width 12 height 12
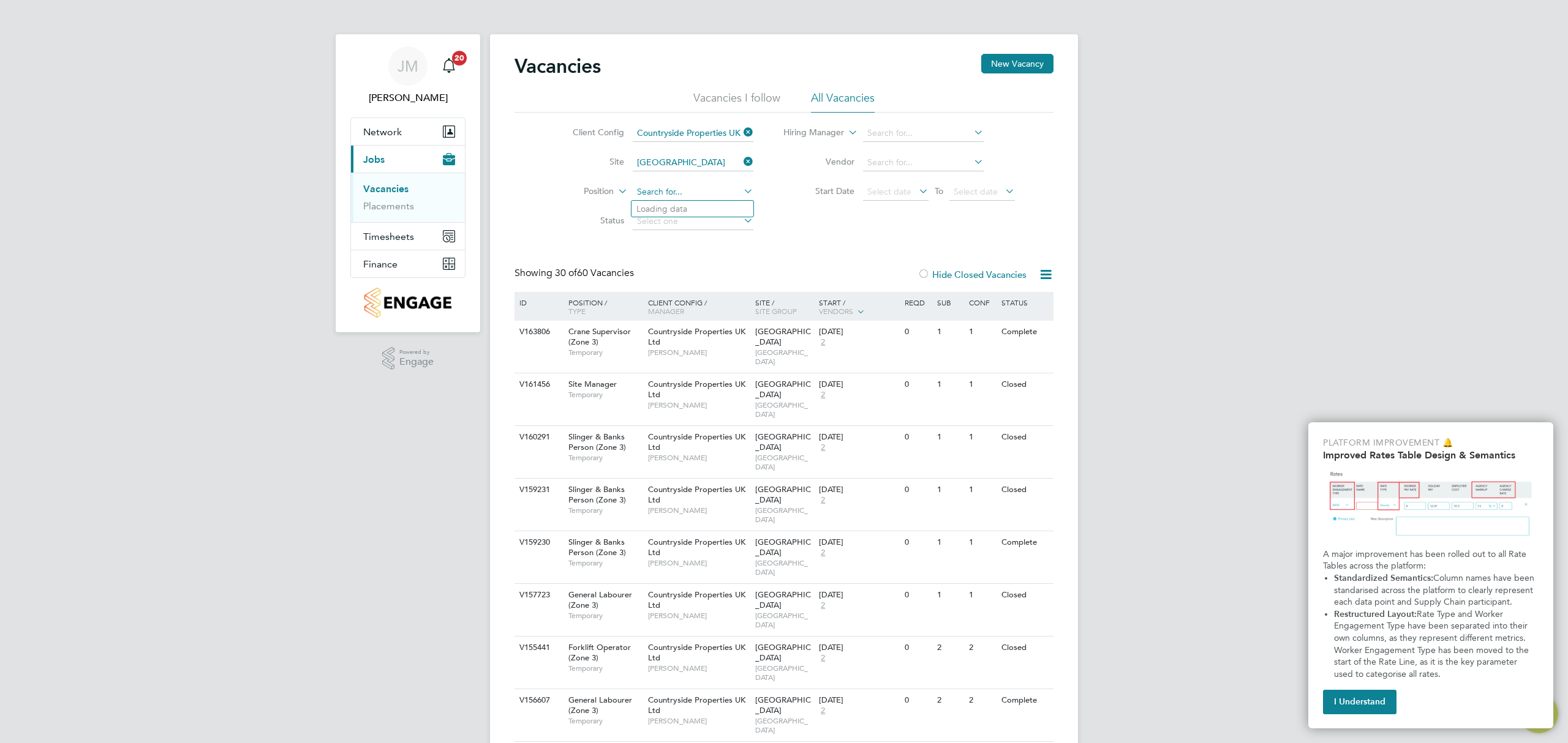
click at [704, 194] on input at bounding box center [693, 192] width 121 height 17
click at [792, 206] on li "Start Date Select date To Select date" at bounding box center [900, 192] width 261 height 30
click at [896, 167] on input at bounding box center [923, 163] width 121 height 17
click at [916, 177] on li "Fawkes & Reece Limited" at bounding box center [969, 179] width 216 height 16
type input "[PERSON_NAME] & [PERSON_NAME] Limited"
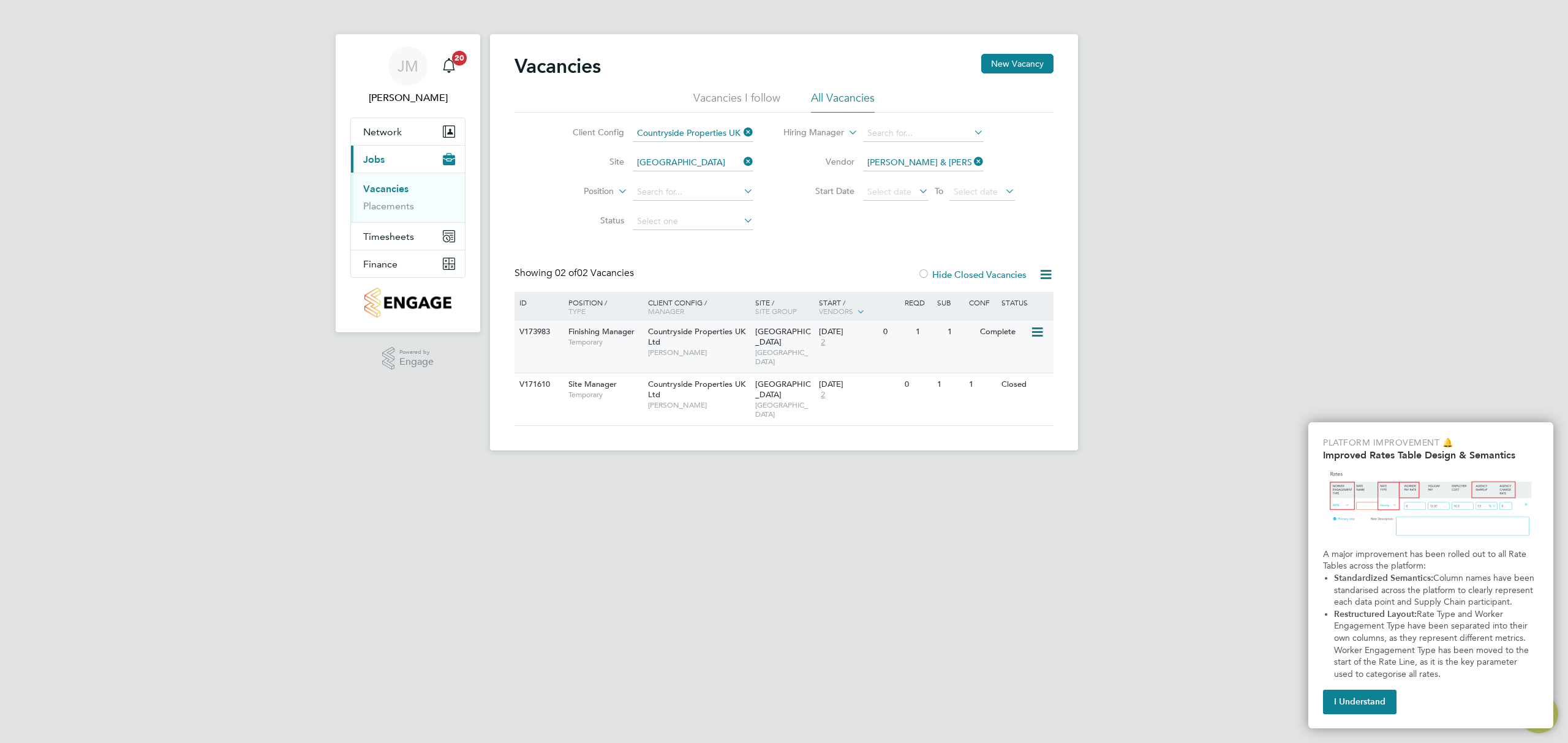
click at [787, 348] on span "WEST LONDON" at bounding box center [784, 357] width 58 height 19
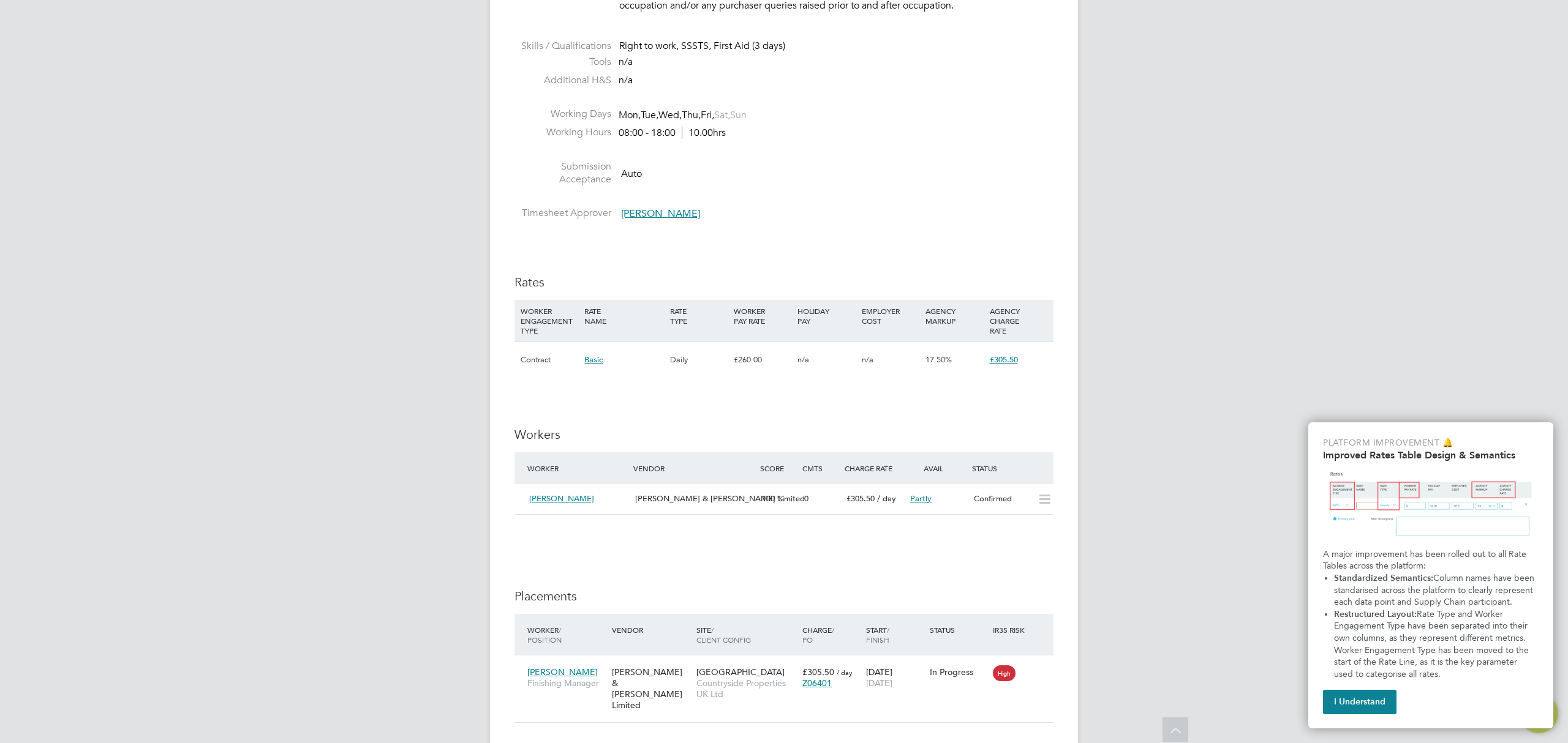
scroll to position [816, 0]
